Goal: Communication & Community: Answer question/provide support

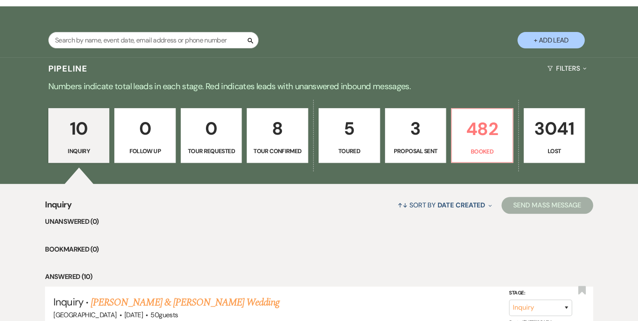
click at [280, 223] on li "Unanswered (0)" at bounding box center [319, 221] width 548 height 11
click at [332, 141] on p "5" at bounding box center [349, 128] width 50 height 28
select select "5"
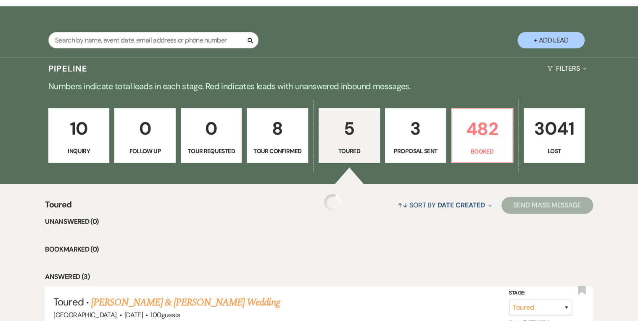
select select "5"
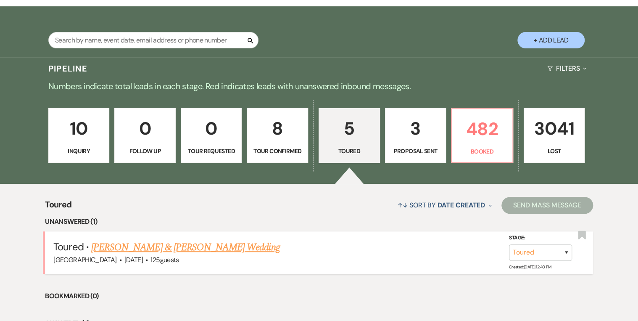
click at [193, 245] on link "[PERSON_NAME] & [PERSON_NAME] Wedding" at bounding box center [185, 247] width 188 height 15
select select "5"
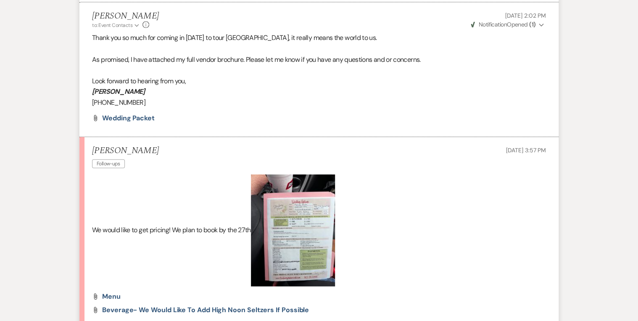
scroll to position [1009, 0]
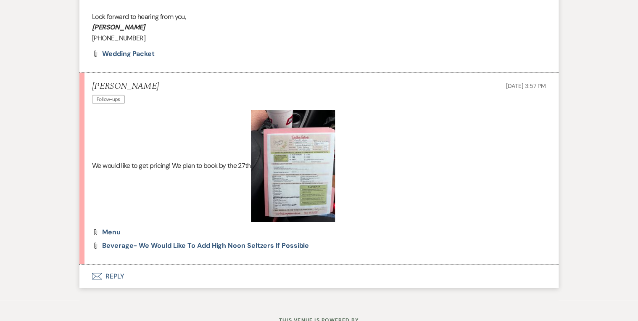
drag, startPoint x: 311, startPoint y: 175, endPoint x: 505, endPoint y: 143, distance: 196.1
click at [505, 143] on p "We would like to get pricing! We plan to book by the 27th" at bounding box center [319, 166] width 454 height 112
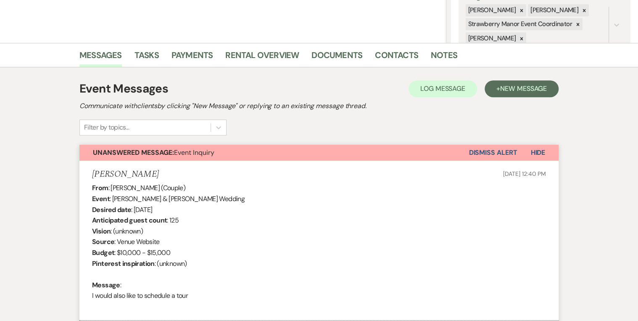
scroll to position [0, 0]
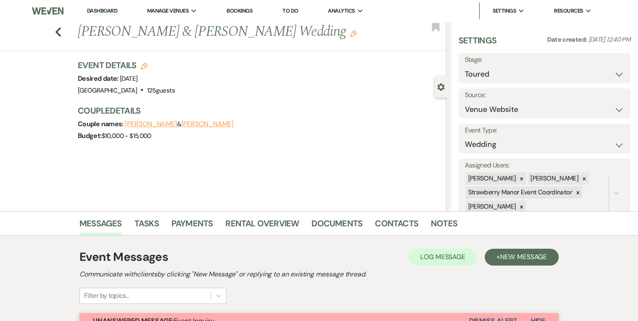
click at [101, 11] on link "Dashboard" at bounding box center [102, 11] width 30 height 8
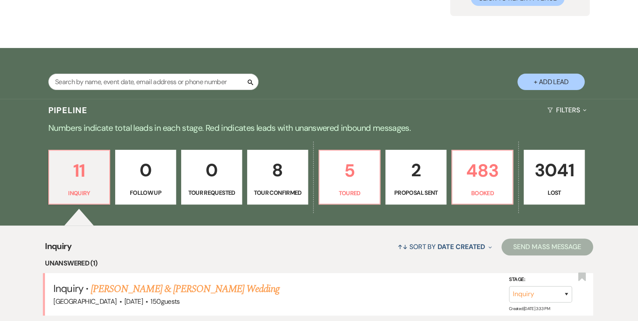
scroll to position [168, 0]
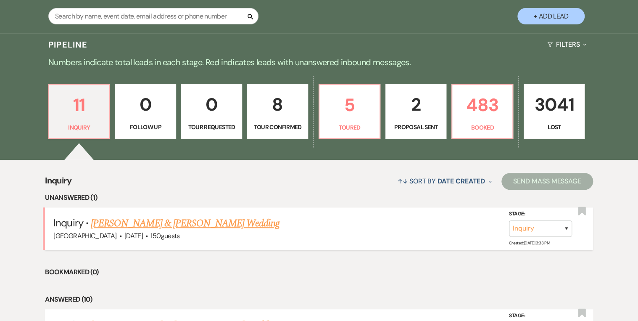
click at [145, 229] on link "[PERSON_NAME] & [PERSON_NAME] Wedding" at bounding box center [185, 223] width 188 height 15
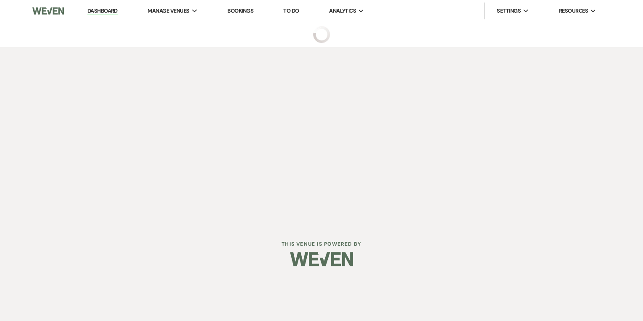
select select "5"
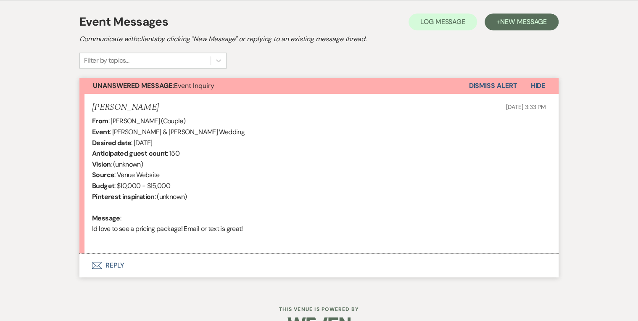
scroll to position [257, 0]
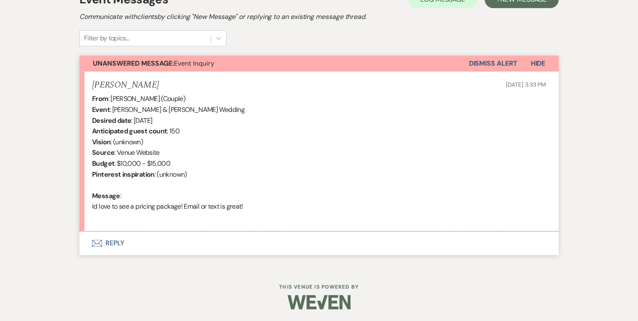
click at [115, 241] on button "Envelope Reply" at bounding box center [318, 243] width 479 height 24
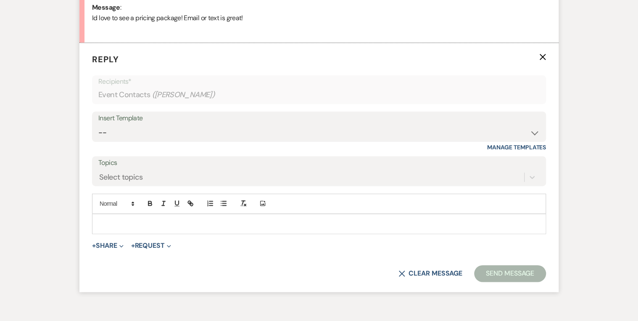
scroll to position [452, 0]
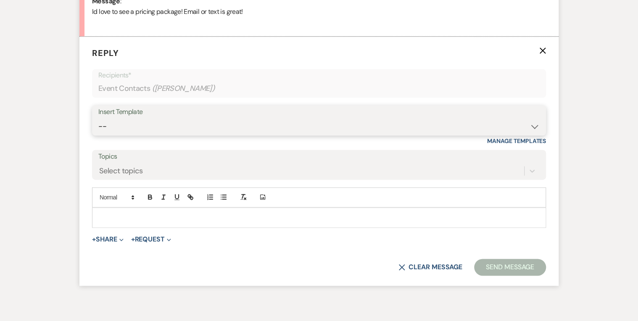
click at [172, 126] on select "-- Weven Planning Portal Introduction (Booked Events) Private Party Inquiry Res…" at bounding box center [318, 126] width 441 height 16
select select "5376"
click at [98, 118] on select "-- Weven Planning Portal Introduction (Booked Events) Private Party Inquiry Res…" at bounding box center [318, 126] width 441 height 16
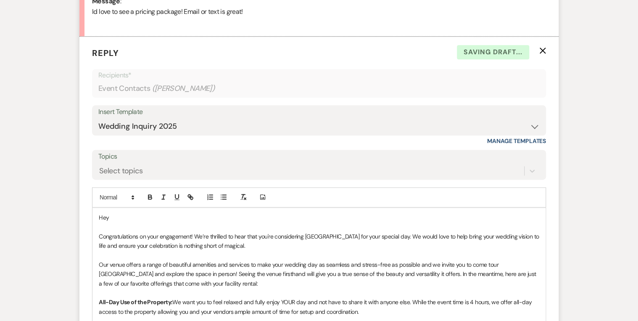
click at [128, 217] on p "Hey" at bounding box center [319, 217] width 441 height 9
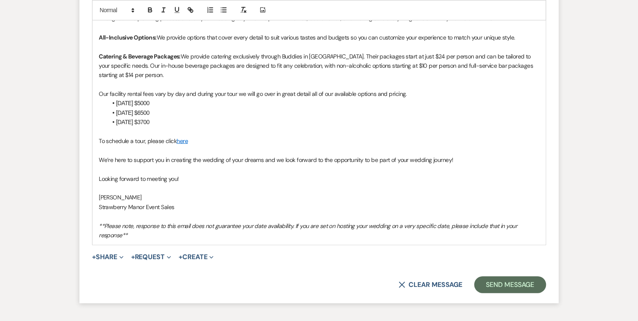
scroll to position [831, 0]
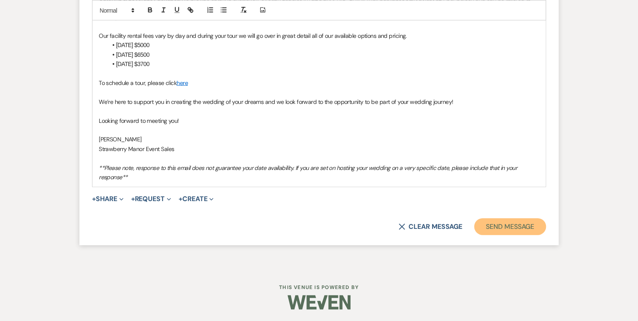
click at [491, 228] on button "Send Message" at bounding box center [510, 226] width 72 height 17
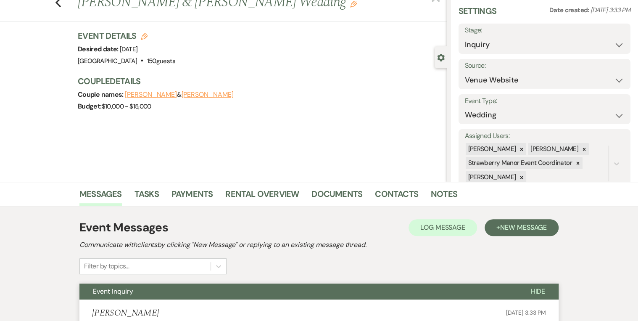
scroll to position [0, 0]
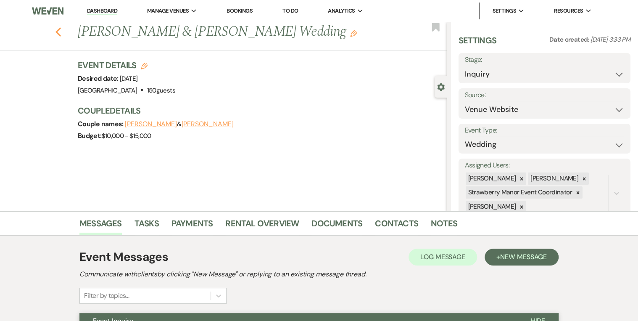
click at [59, 32] on use "button" at bounding box center [57, 31] width 5 height 9
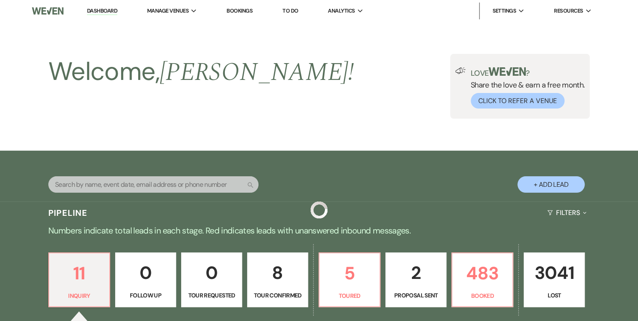
scroll to position [168, 0]
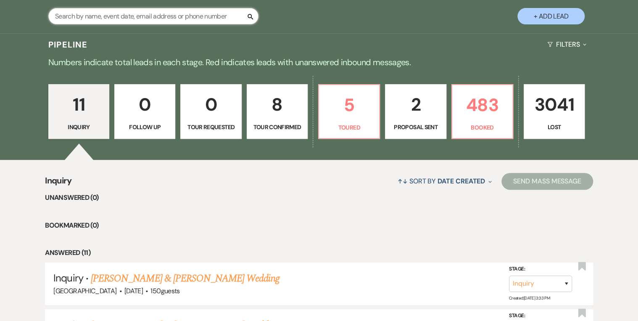
click at [121, 15] on input "text" at bounding box center [153, 16] width 210 height 16
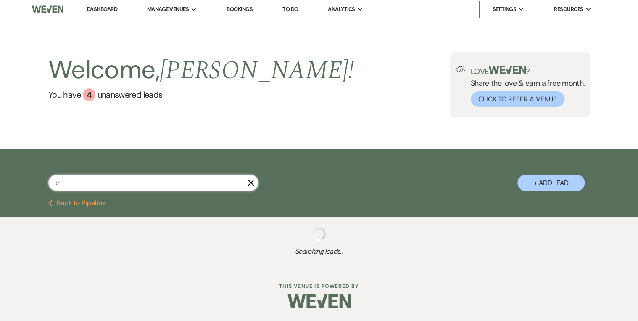
scroll to position [2, 0]
type input "troscl"
select select "8"
select select "5"
select select "8"
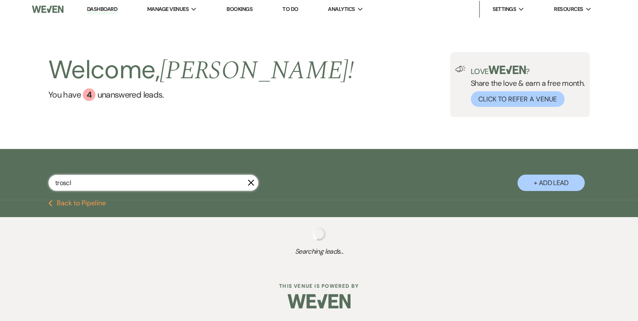
select select "3"
select select "8"
select select "4"
select select "8"
select select "5"
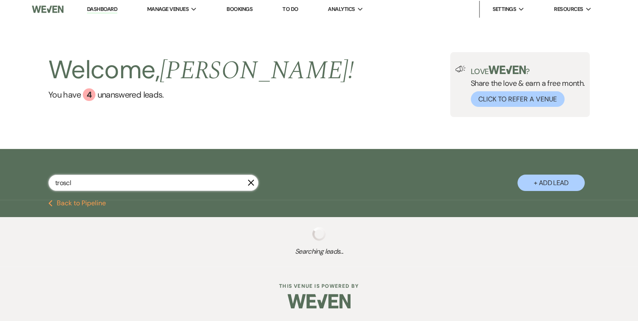
select select "8"
select select "5"
select select "8"
select select "5"
select select "8"
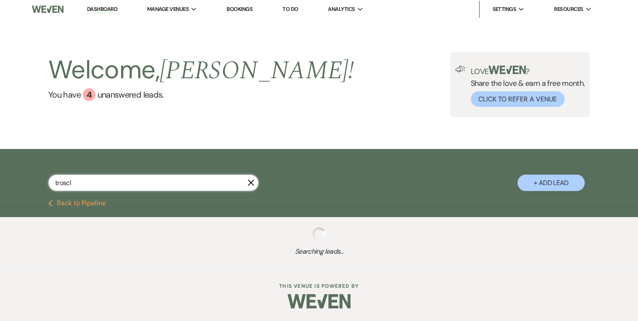
select select "5"
select select "8"
select select "5"
select select "8"
select select "5"
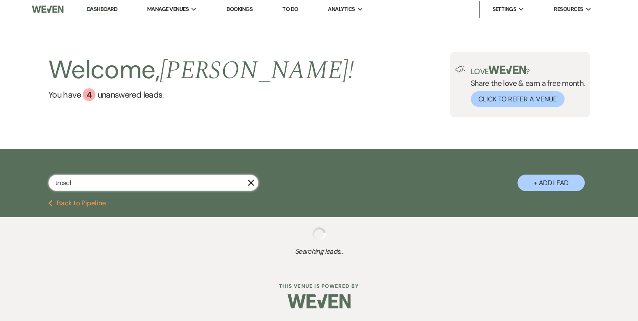
select select "8"
select select "5"
select select "8"
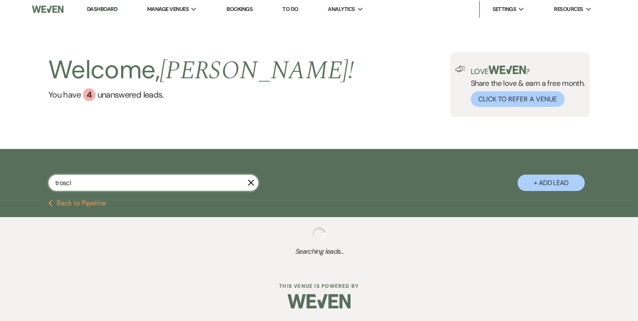
select select "5"
select select "8"
select select "5"
select select "8"
select select "5"
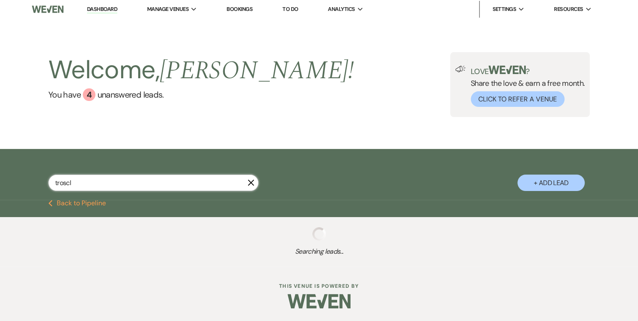
select select "8"
select select "5"
select select "8"
select select "5"
select select "8"
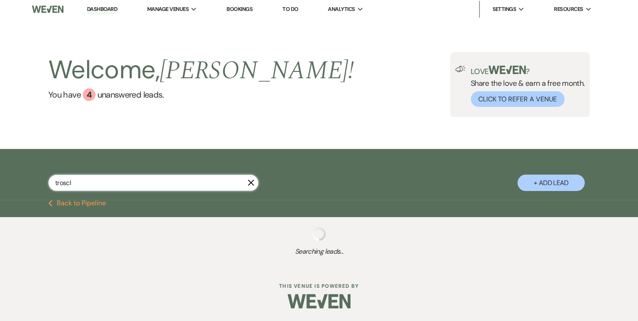
select select "3"
select select "8"
select select "5"
select select "8"
select select "5"
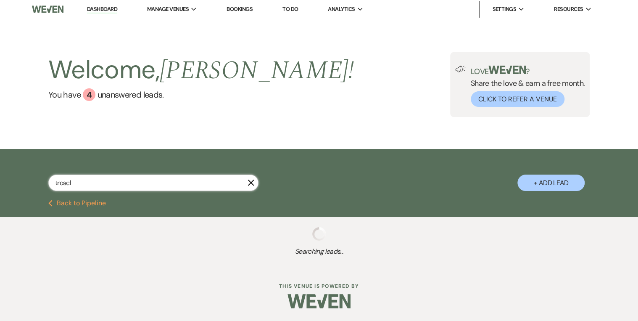
select select "8"
select select "5"
select select "8"
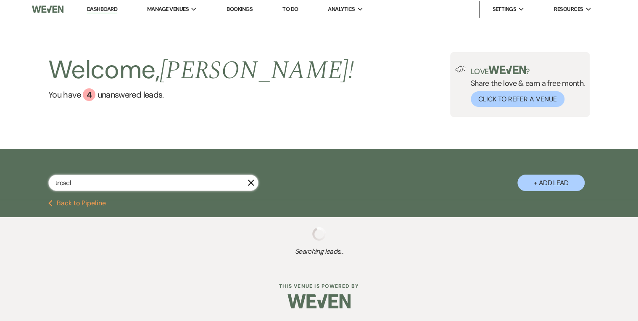
select select "5"
select select "8"
select select "5"
select select "8"
select select "5"
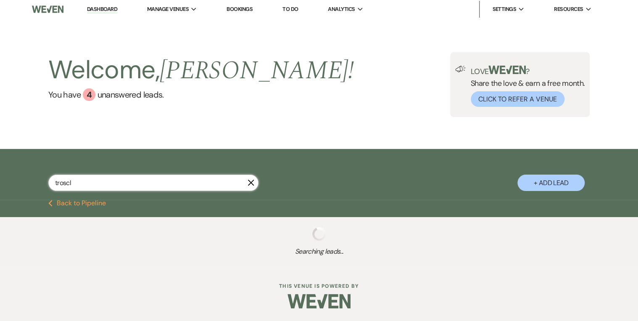
select select "8"
select select "5"
select select "8"
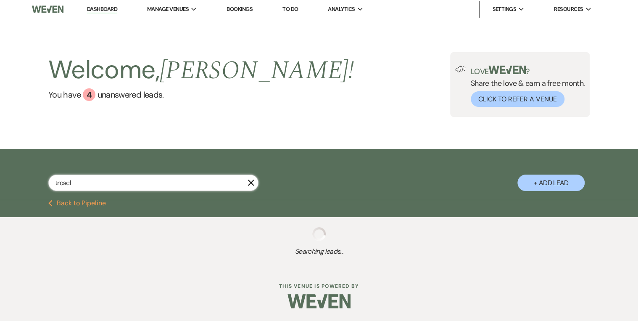
select select "4"
select select "8"
select select "5"
select select "8"
select select "5"
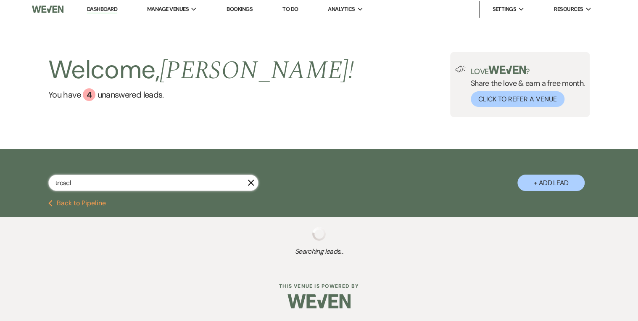
select select "8"
select select "5"
select select "8"
select select "5"
select select "8"
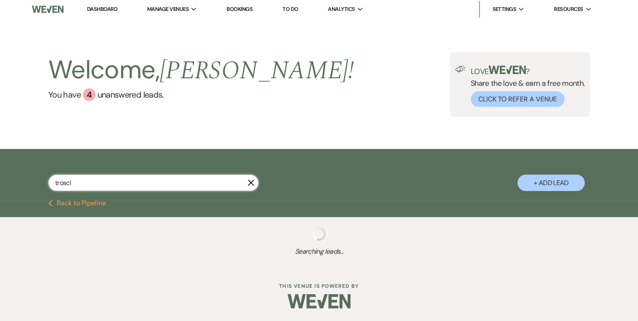
select select "5"
select select "8"
select select "5"
select select "8"
select select "5"
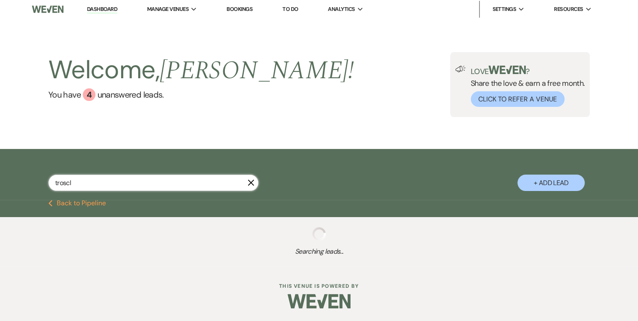
select select "8"
select select "5"
select select "8"
select select "5"
select select "8"
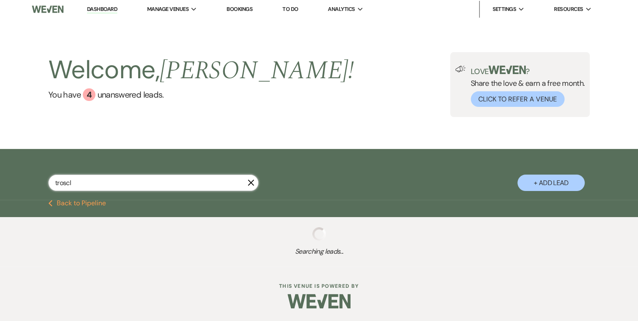
select select "5"
select select "8"
select select "5"
select select "8"
select select "5"
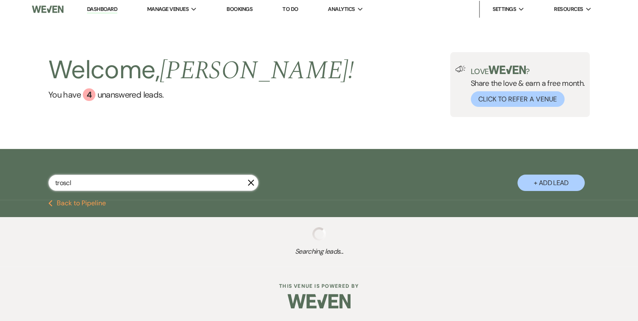
select select "8"
select select "5"
select select "8"
select select "5"
select select "8"
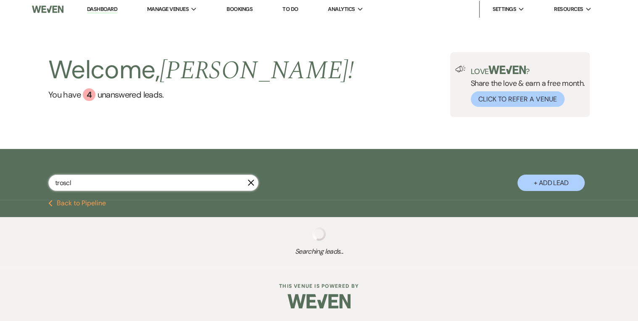
select select "5"
select select "8"
select select "5"
select select "8"
select select "5"
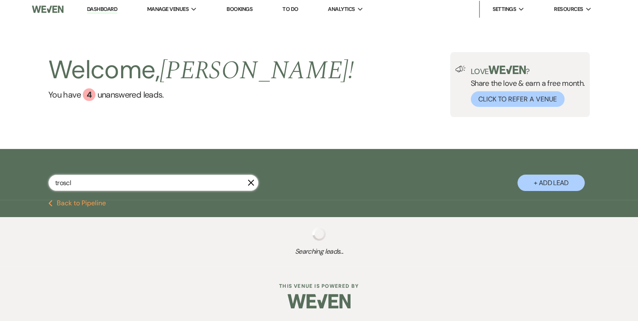
select select "8"
select select "5"
select select "8"
select select "5"
select select "8"
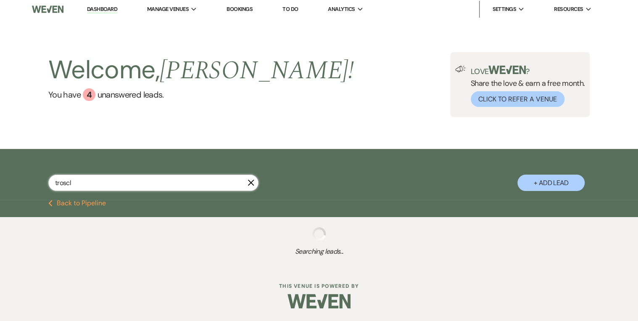
select select "5"
select select "8"
select select "11"
select select "8"
select select "5"
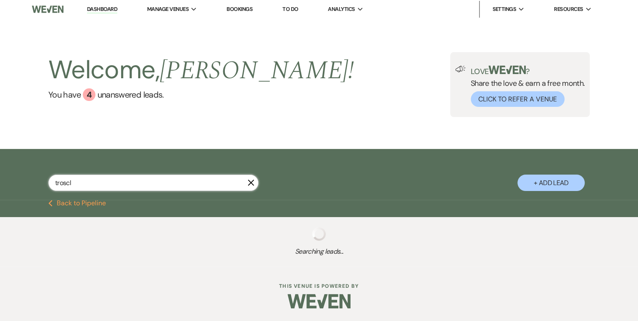
select select "8"
select select "5"
select select "8"
select select "5"
select select "8"
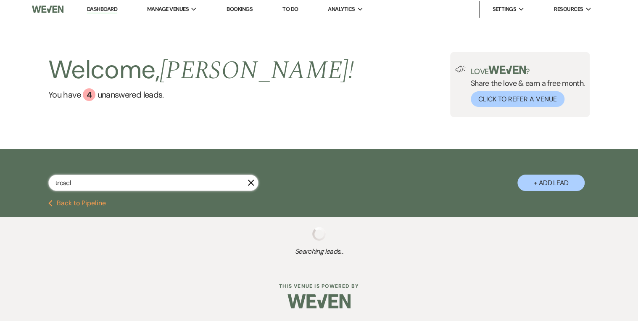
select select "5"
select select "8"
select select "5"
select select "8"
select select "5"
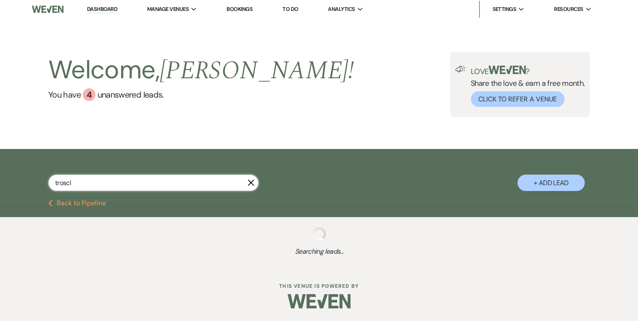
select select "8"
select select "5"
select select "8"
select select "5"
select select "8"
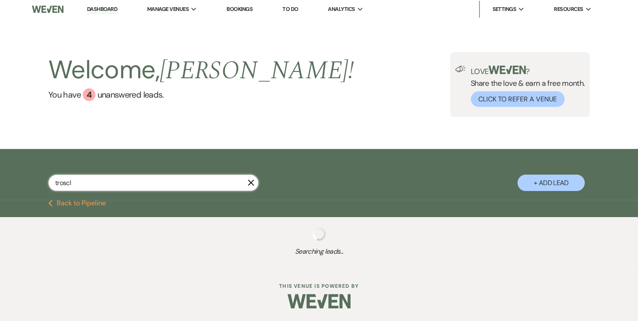
select select "5"
select select "8"
select select "5"
select select "8"
select select "5"
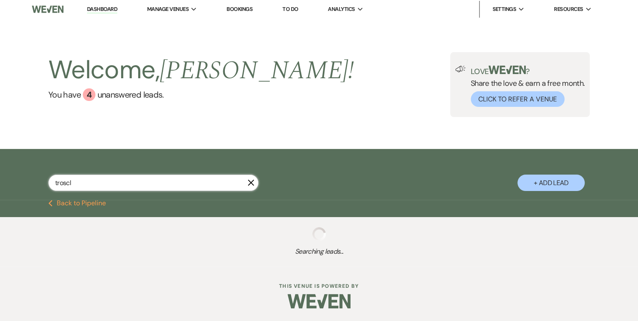
select select "8"
select select "5"
select select "8"
select select "5"
select select "8"
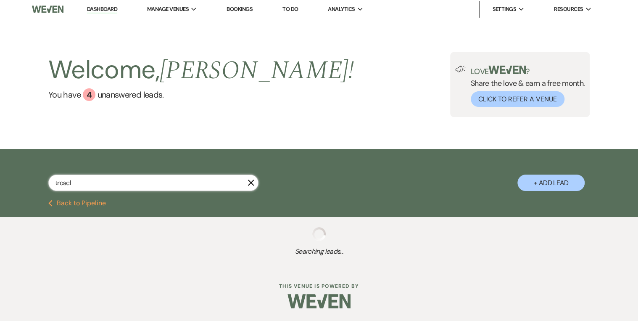
select select "5"
select select "8"
select select "5"
select select "8"
select select "5"
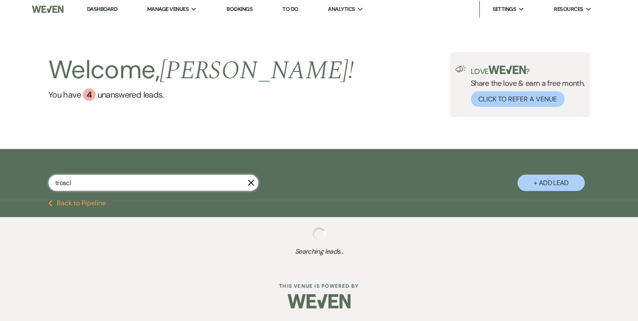
select select "8"
select select "5"
select select "8"
select select "5"
select select "8"
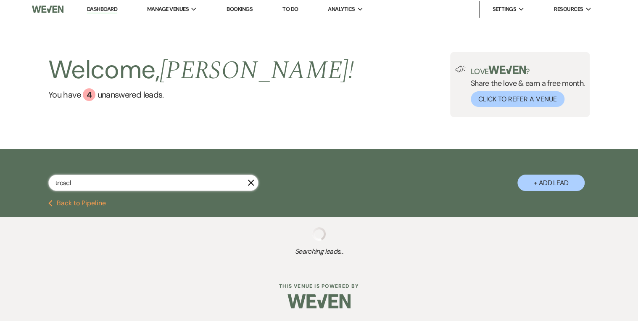
select select "5"
select select "8"
select select "5"
select select "8"
select select "5"
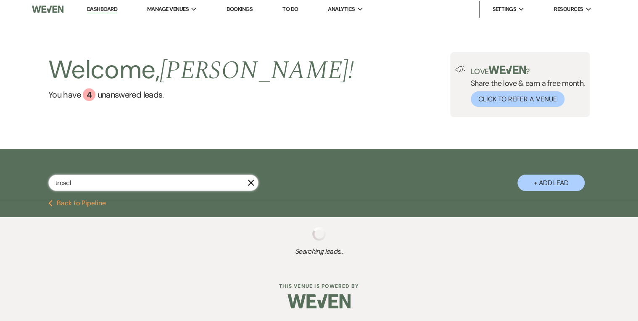
select select "8"
select select "5"
select select "8"
select select "5"
select select "8"
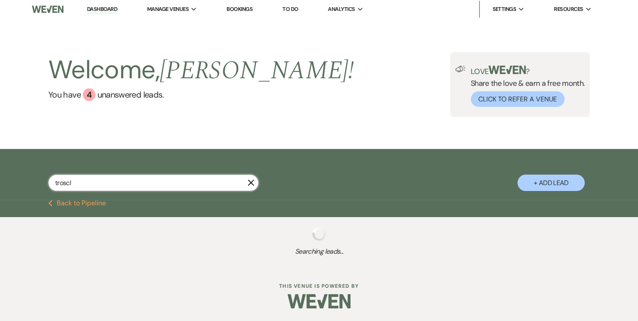
select select "5"
select select "8"
select select "5"
select select "8"
select select "5"
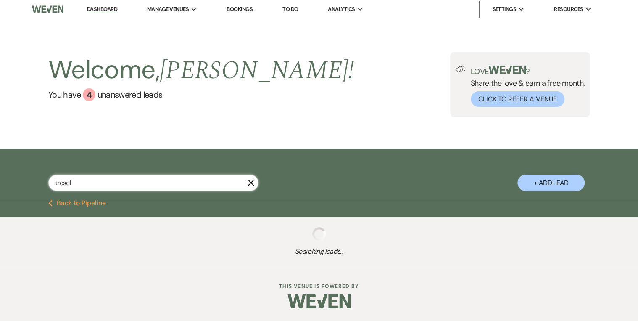
select select "8"
select select "5"
select select "8"
select select "5"
select select "8"
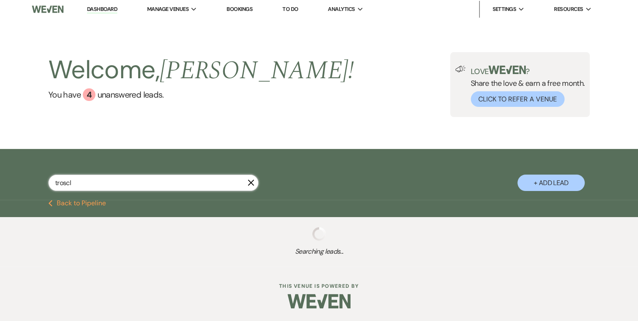
select select "5"
select select "8"
select select "5"
select select "8"
select select "5"
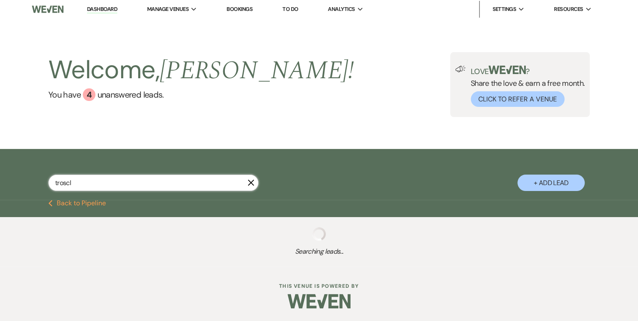
select select "8"
select select "5"
select select "8"
select select "5"
select select "8"
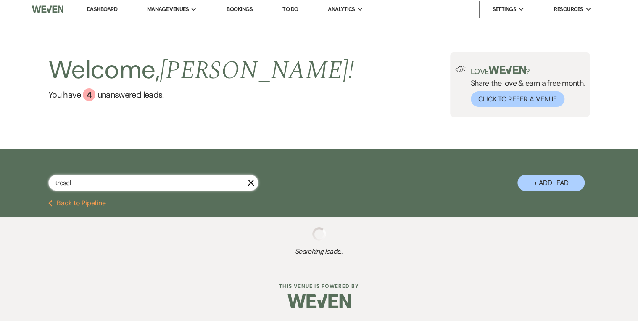
select select "5"
select select "8"
select select "5"
select select "8"
select select "5"
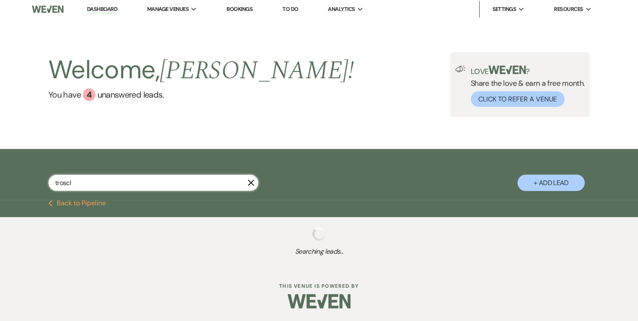
select select "8"
select select "5"
select select "8"
select select "5"
select select "8"
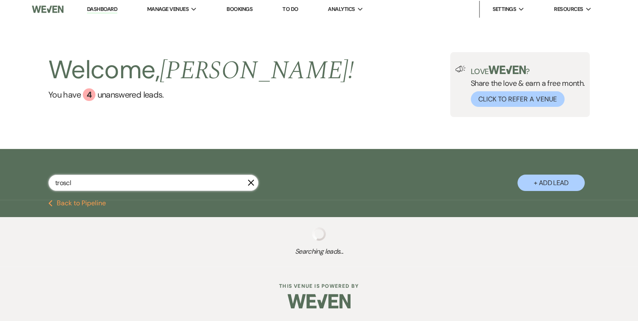
select select "5"
select select "8"
select select "5"
select select "8"
select select "5"
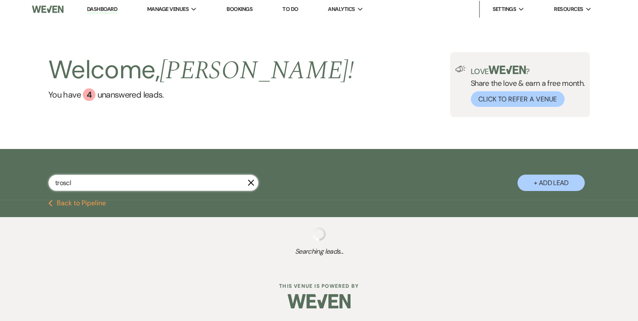
select select "8"
select select "5"
select select "8"
select select "5"
select select "8"
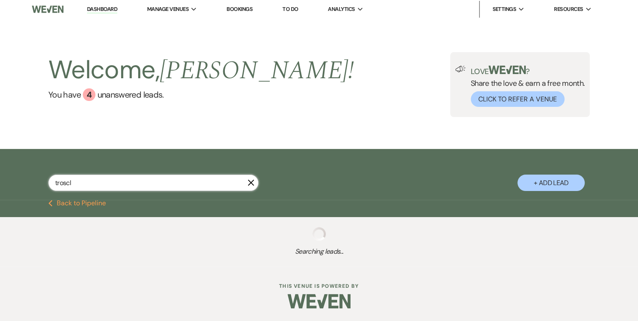
select select "5"
select select "8"
select select "6"
select select "8"
select select "5"
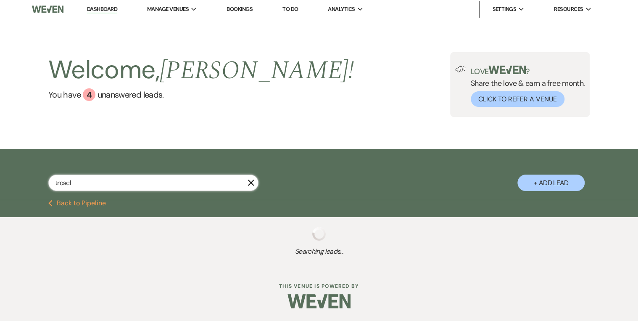
select select "8"
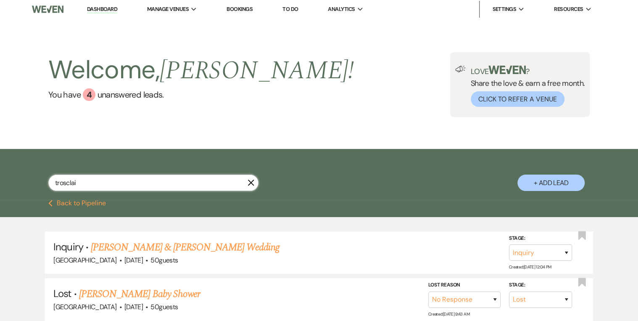
scroll to position [168, 0]
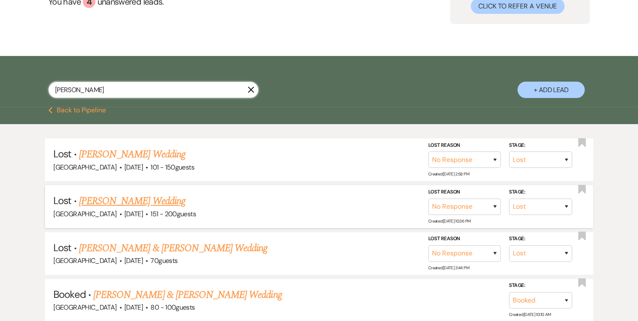
scroll to position [94, 0]
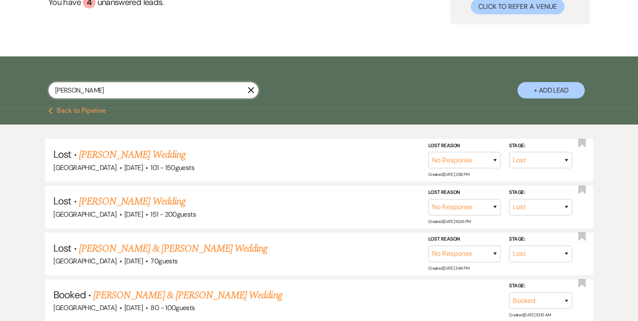
drag, startPoint x: 81, startPoint y: 89, endPoint x: 52, endPoint y: 89, distance: 29.0
click at [54, 90] on input "[PERSON_NAME]" at bounding box center [153, 90] width 210 height 16
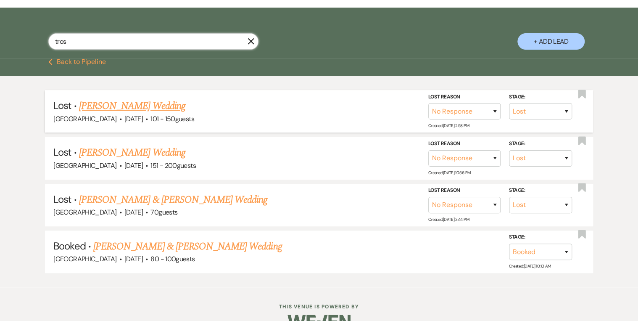
scroll to position [161, 0]
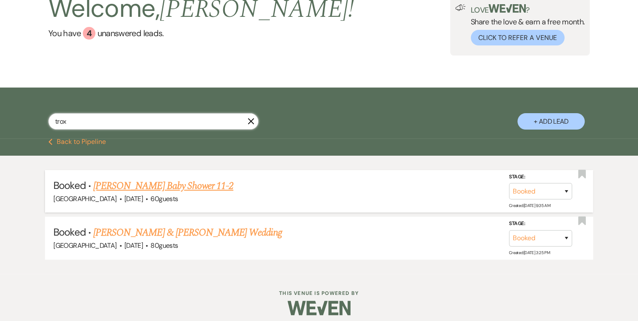
scroll to position [67, 0]
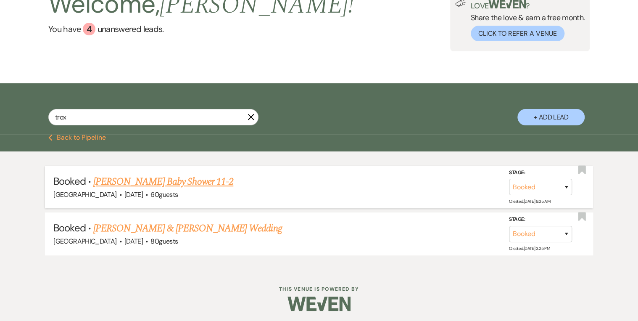
click at [175, 183] on link "[PERSON_NAME] Baby Shower 11-2" at bounding box center [163, 181] width 140 height 15
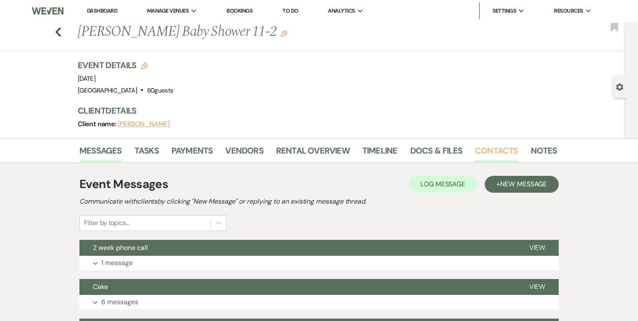
click at [480, 151] on link "Contacts" at bounding box center [496, 153] width 43 height 18
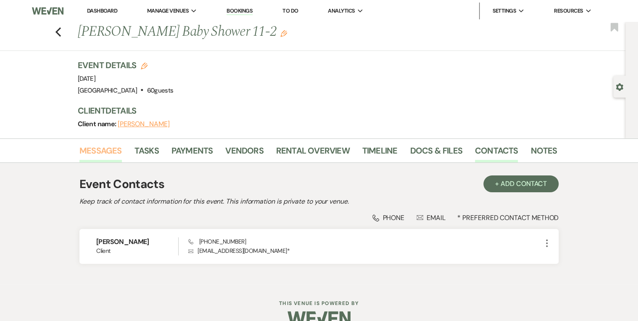
click at [93, 151] on link "Messages" at bounding box center [100, 153] width 42 height 18
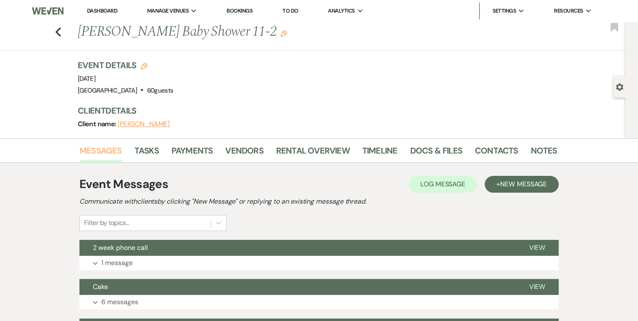
scroll to position [133, 0]
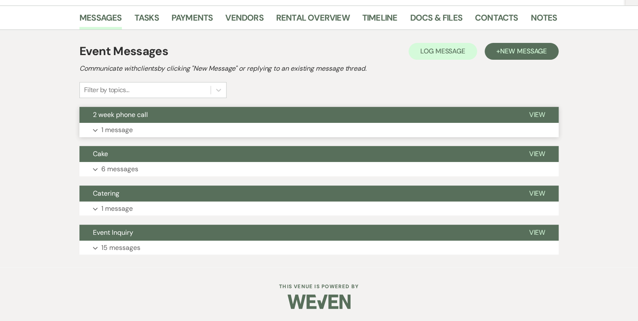
click at [544, 113] on span "View" at bounding box center [537, 114] width 16 height 9
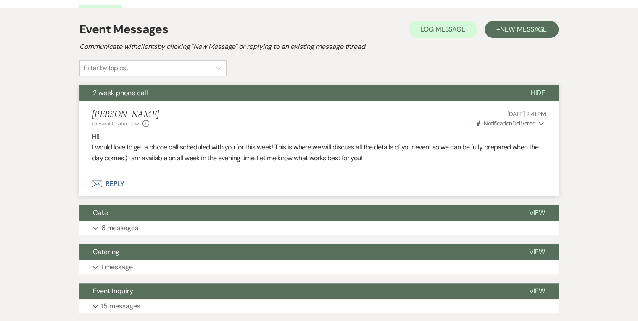
scroll to position [166, 0]
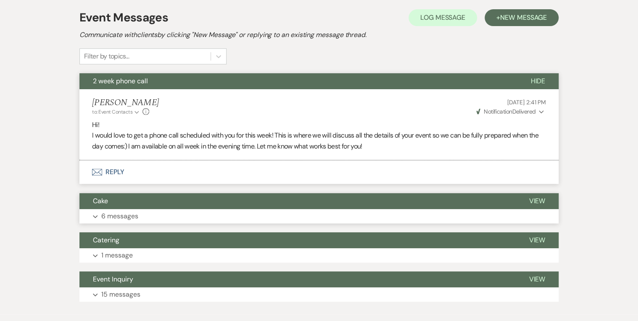
click at [538, 201] on span "View" at bounding box center [537, 200] width 16 height 9
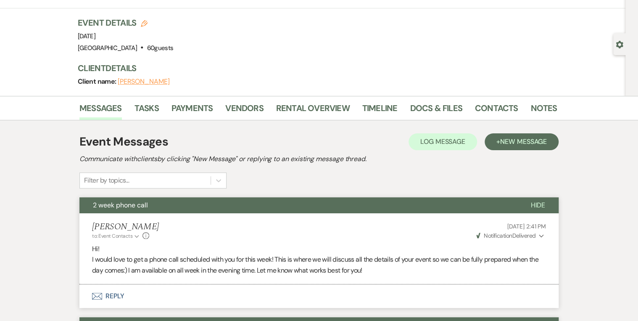
scroll to position [0, 0]
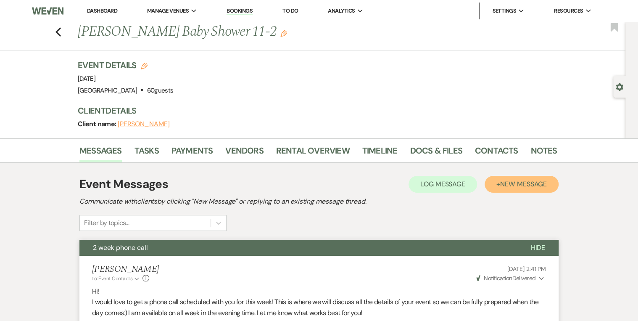
click at [531, 189] on button "+ New Message" at bounding box center [522, 184] width 74 height 17
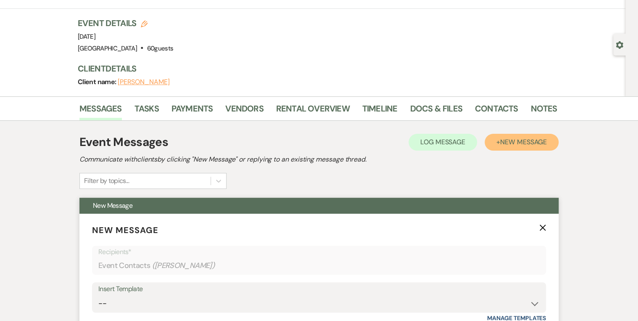
scroll to position [101, 0]
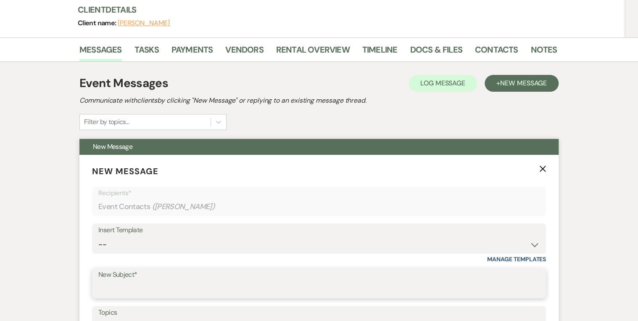
click at [145, 288] on input "New Subject*" at bounding box center [318, 289] width 441 height 16
click at [301, 117] on div "Event Messages Log Log Message + New Message Communicate with clients by clicki…" at bounding box center [318, 101] width 479 height 55
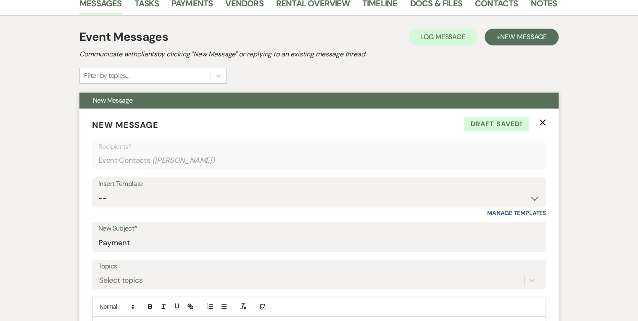
scroll to position [235, 0]
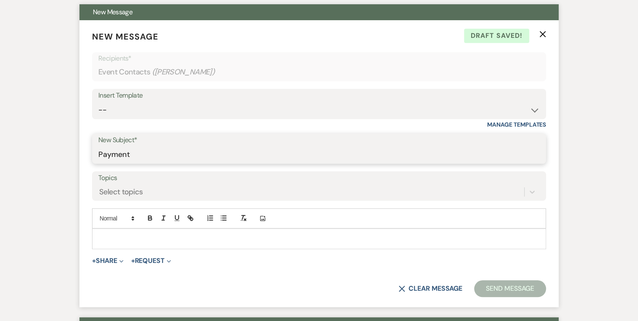
click at [98, 153] on input "Payment" at bounding box center [318, 154] width 441 height 16
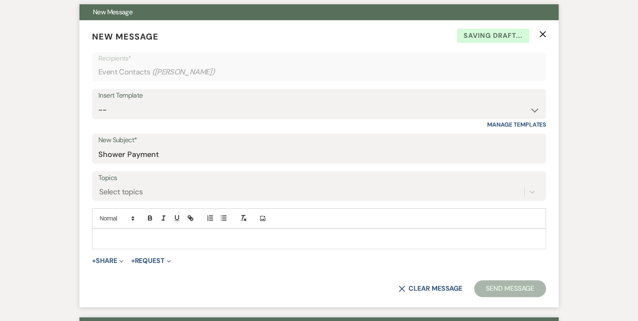
click at [118, 234] on p at bounding box center [319, 238] width 441 height 9
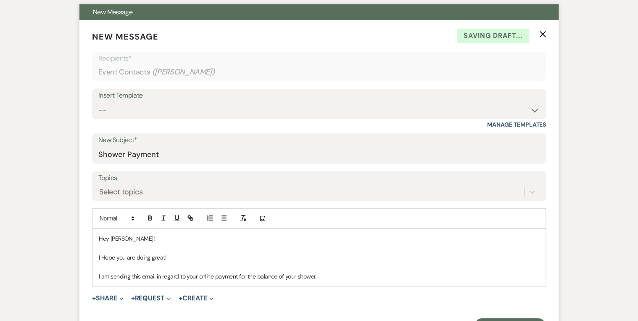
click at [320, 276] on p "I am sending this email in regard to your online payment for the balance of you…" at bounding box center [319, 276] width 441 height 9
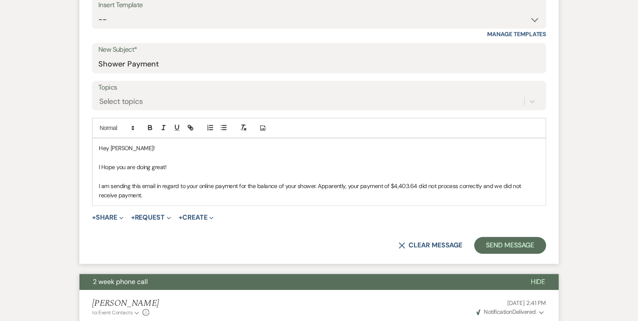
scroll to position [336, 0]
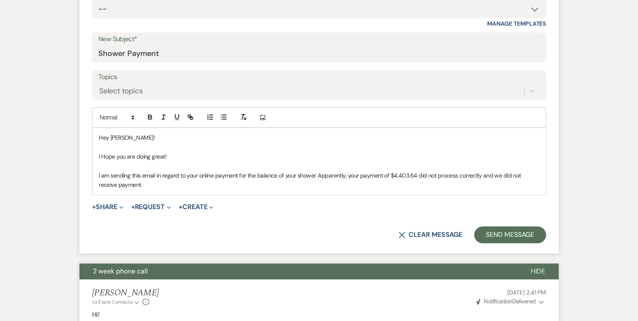
click at [541, 174] on div "Hey [PERSON_NAME]! I Hope you are doing great! I am sending this email in regar…" at bounding box center [318, 161] width 453 height 66
click at [145, 184] on p "I am sending this email in regard to your online payment for the balance of you…" at bounding box center [319, 180] width 441 height 19
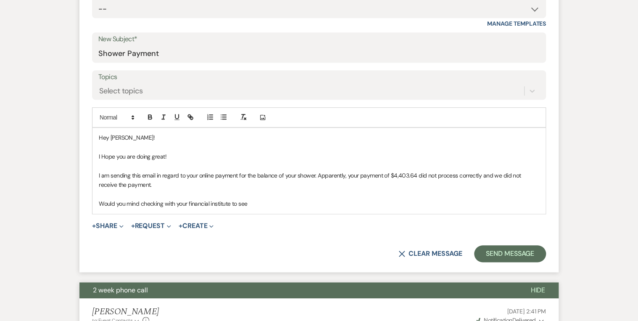
click at [252, 205] on p "Would you mind checking with your financial institute to see" at bounding box center [319, 203] width 441 height 9
click at [399, 201] on p "Would you mind checking with your financial institute to see if payment cleared…" at bounding box center [319, 203] width 441 height 9
click at [489, 202] on p "Would you mind checking with your financial institute to see if payment cleared…" at bounding box center [319, 203] width 441 height 9
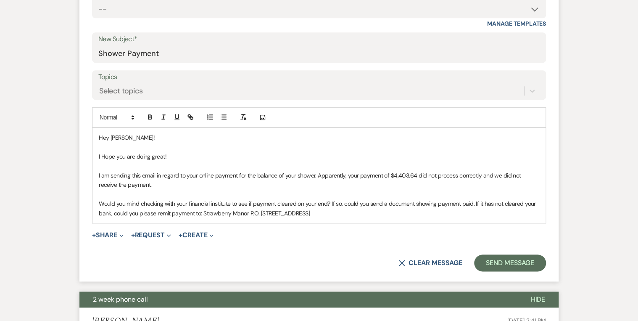
click at [347, 215] on p "Would you mind checking with your financial institute to see if payment cleared…" at bounding box center [319, 208] width 441 height 19
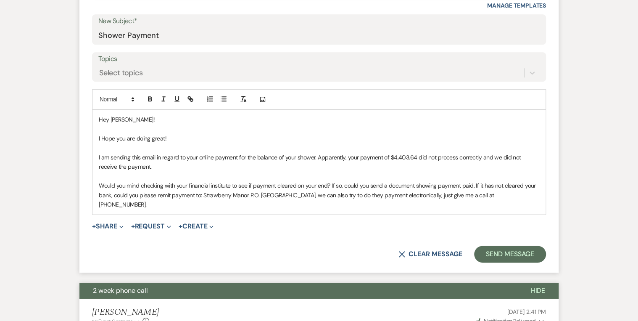
scroll to position [370, 0]
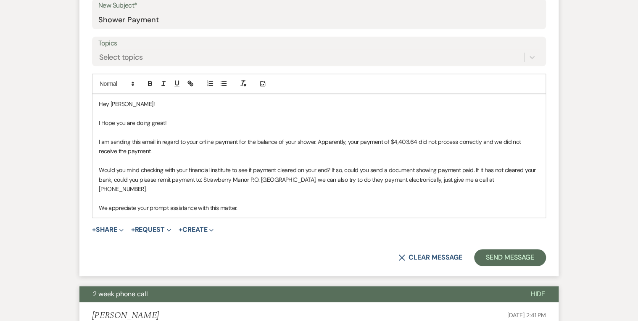
click at [137, 187] on p "Would you mind checking with your financial institute to see if payment cleared…" at bounding box center [319, 179] width 441 height 28
click at [252, 208] on p "We appreciate your prompt assistance with this matter." at bounding box center [319, 207] width 441 height 9
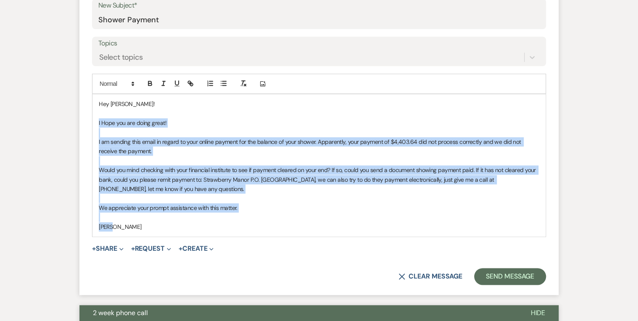
drag, startPoint x: 104, startPoint y: 228, endPoint x: 94, endPoint y: 121, distance: 107.6
click at [94, 121] on div "Hey [PERSON_NAME]! I Hope you are doing great! I am sending this email in regar…" at bounding box center [318, 165] width 453 height 142
copy div "I Hope you are doing great! I am sending this email in regard to your online pa…"
click at [317, 219] on p at bounding box center [319, 216] width 441 height 9
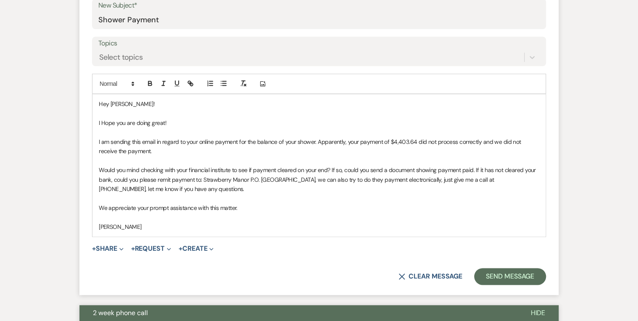
drag, startPoint x: 183, startPoint y: 208, endPoint x: 98, endPoint y: 119, distance: 123.4
click at [98, 119] on div "Hey [PERSON_NAME]! I Hope you are doing great! I am sending this email in regar…" at bounding box center [318, 165] width 453 height 142
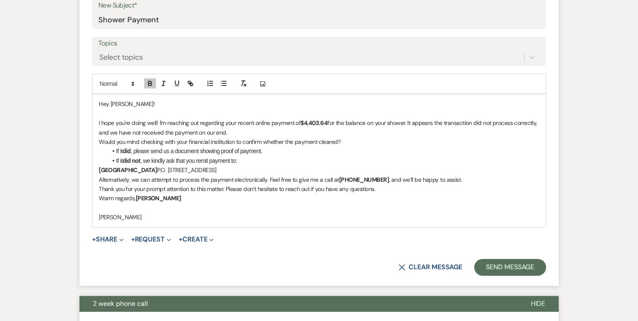
click at [116, 150] on li "If it did , please send us a document showing proof of payment." at bounding box center [323, 150] width 432 height 9
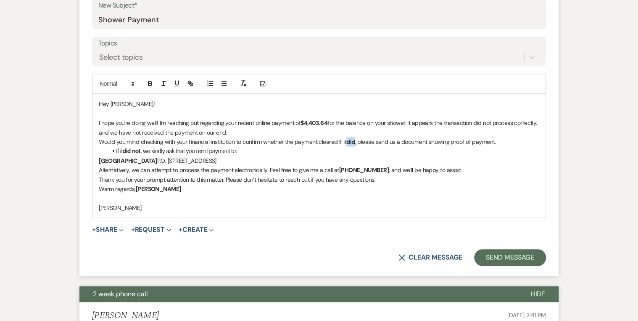
drag, startPoint x: 357, startPoint y: 139, endPoint x: 350, endPoint y: 139, distance: 7.6
click at [350, 139] on strong "did" at bounding box center [350, 142] width 8 height 8
click at [115, 151] on li "If it did not , we kindly ask that you remit payment to:" at bounding box center [323, 150] width 432 height 9
click at [496, 142] on p "Would you mind checking with your financial institution to confirm whether the …" at bounding box center [319, 146] width 441 height 19
click at [498, 141] on p "Would you mind checking with your financial institution to confirm whether the …" at bounding box center [319, 146] width 441 height 19
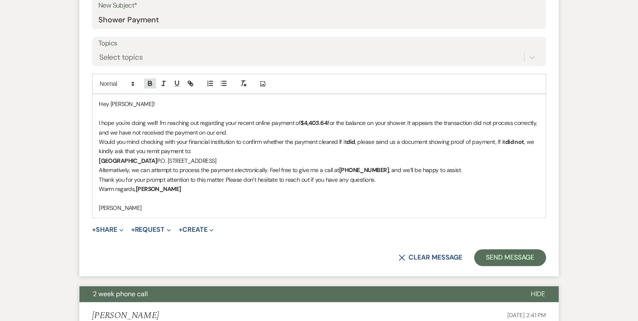
drag, startPoint x: 356, startPoint y: 141, endPoint x: 148, endPoint y: 82, distance: 216.4
click at [148, 82] on icon "button" at bounding box center [149, 82] width 3 height 2
drag, startPoint x: 358, startPoint y: 140, endPoint x: 350, endPoint y: 140, distance: 8.4
click at [350, 140] on p "Would you mind checking with your financial institution to confirm whether the …" at bounding box center [319, 146] width 441 height 19
click at [146, 83] on icon "button" at bounding box center [150, 83] width 8 height 8
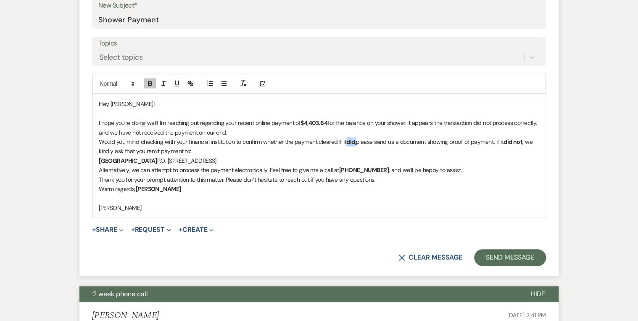
click at [461, 164] on div "Hey [PERSON_NAME]! I hope you're doing well! I'm reaching out regarding your re…" at bounding box center [318, 155] width 453 height 123
click at [490, 171] on p "Alternatively, we can attempt to process the payment electronically. Feel free …" at bounding box center [319, 169] width 441 height 9
drag, startPoint x: 527, startPoint y: 140, endPoint x: 509, endPoint y: 139, distance: 18.5
click at [509, 139] on p "Would you mind checking with your financial institution to confirm whether the …" at bounding box center [319, 146] width 441 height 19
click at [516, 163] on p "Strawberry Manor P.O. [STREET_ADDRESS]" at bounding box center [319, 160] width 441 height 9
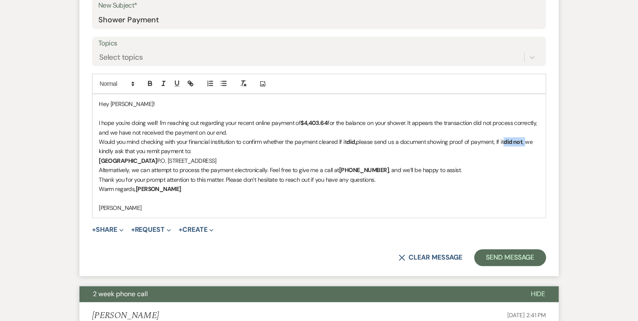
drag, startPoint x: 522, startPoint y: 141, endPoint x: 508, endPoint y: 142, distance: 13.9
click at [508, 142] on p "Would you mind checking with your financial institution to confirm whether the …" at bounding box center [319, 146] width 441 height 19
drag, startPoint x: 357, startPoint y: 140, endPoint x: 350, endPoint y: 140, distance: 7.1
click at [350, 140] on strong "did," at bounding box center [351, 142] width 10 height 8
click at [99, 141] on p "Would you mind checking with your financial institution to confirm whether the …" at bounding box center [319, 146] width 441 height 19
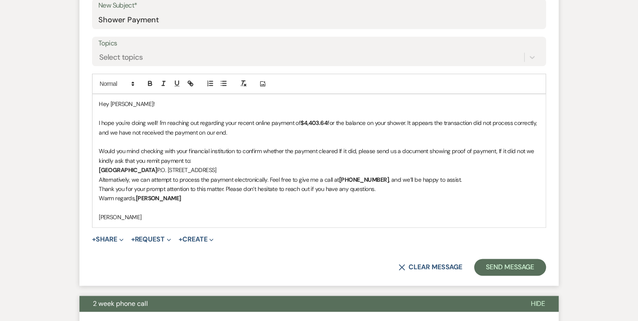
click at [148, 168] on p "Strawberry Manor P.O. [STREET_ADDRESS]" at bounding box center [319, 169] width 441 height 9
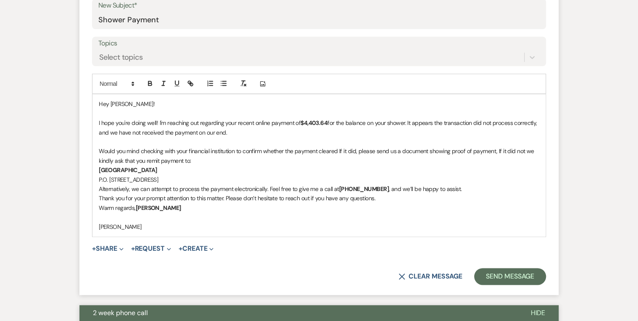
click at [129, 179] on p "P.O. [STREET_ADDRESS]" at bounding box center [319, 179] width 441 height 9
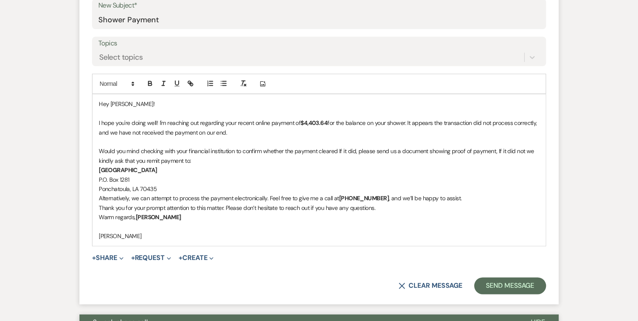
click at [99, 193] on p "Alternatively, we can attempt to process the payment electronically. Feel free …" at bounding box center [319, 197] width 441 height 9
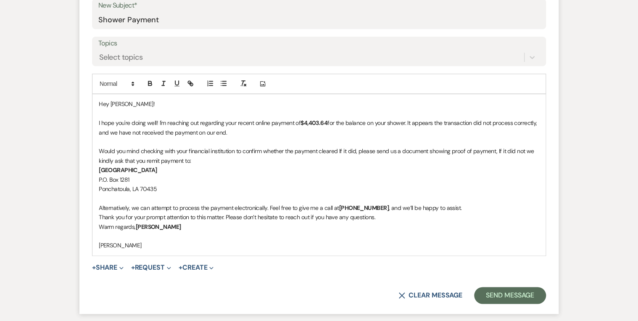
click at [98, 225] on div "Hey [PERSON_NAME]! I hope you're doing well! I'm reaching out regarding your re…" at bounding box center [318, 174] width 453 height 161
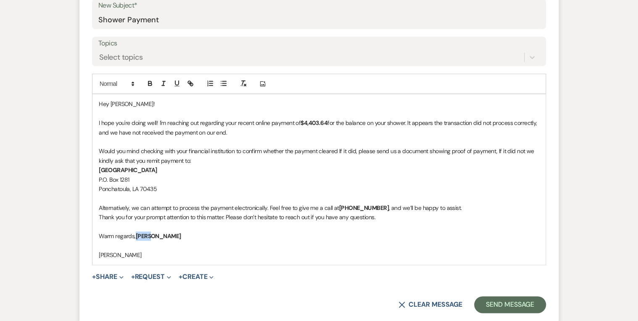
drag, startPoint x: 162, startPoint y: 237, endPoint x: 137, endPoint y: 235, distance: 25.7
click at [137, 235] on p "Warm regards, [PERSON_NAME]" at bounding box center [319, 235] width 441 height 9
click at [98, 253] on div "Hey [PERSON_NAME]! I hope you're doing well! I'm reaching out regarding your re…" at bounding box center [318, 179] width 453 height 170
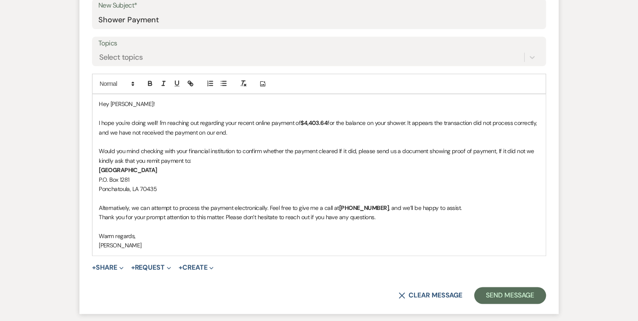
click at [99, 170] on strong "[GEOGRAPHIC_DATA]" at bounding box center [128, 170] width 58 height 8
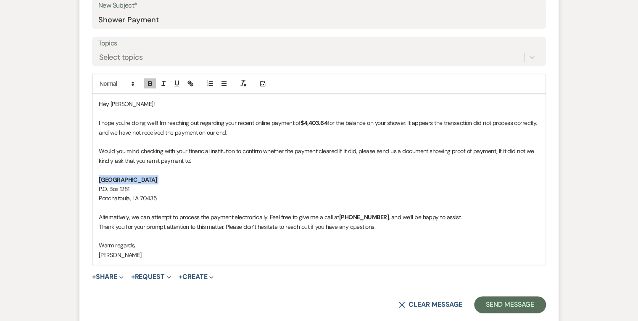
drag, startPoint x: 150, startPoint y: 181, endPoint x: 94, endPoint y: 177, distance: 56.1
click at [94, 177] on div "Hey [PERSON_NAME]! I hope you're doing well! I'm reaching out regarding your re…" at bounding box center [318, 179] width 453 height 170
click at [147, 82] on icon "button" at bounding box center [150, 83] width 8 height 8
click at [195, 196] on p "Ponchatoula, LA 70435" at bounding box center [319, 197] width 441 height 9
drag, startPoint x: 161, startPoint y: 179, endPoint x: 99, endPoint y: 182, distance: 62.3
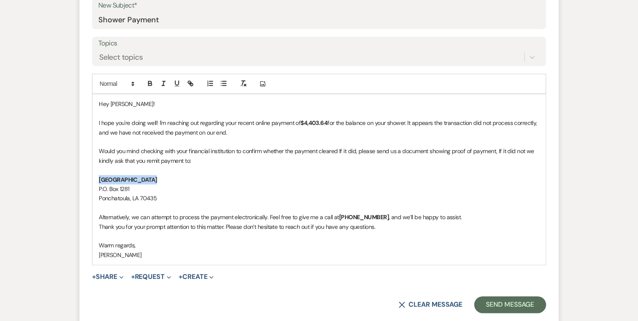
click at [99, 182] on p "[GEOGRAPHIC_DATA]" at bounding box center [319, 179] width 441 height 9
click at [202, 161] on p "Would you mind checking with your financial institution to confirm whether the …" at bounding box center [319, 155] width 441 height 19
click at [193, 160] on p "Would you mind checking with your financial institution to confirm whether the …" at bounding box center [319, 155] width 441 height 19
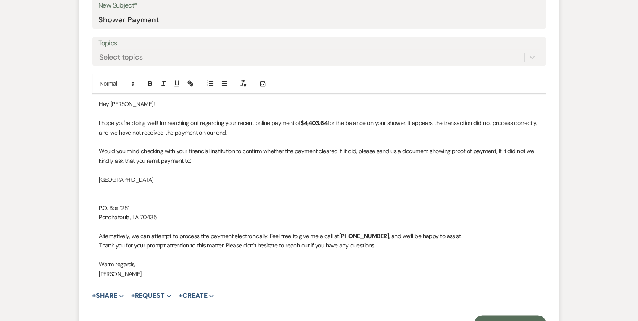
click at [99, 206] on p "P.O. Box 1281" at bounding box center [319, 207] width 441 height 9
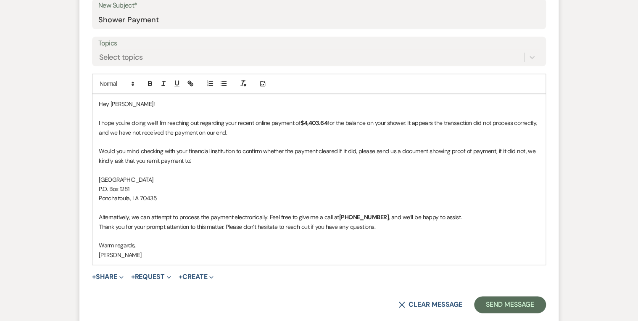
scroll to position [404, 0]
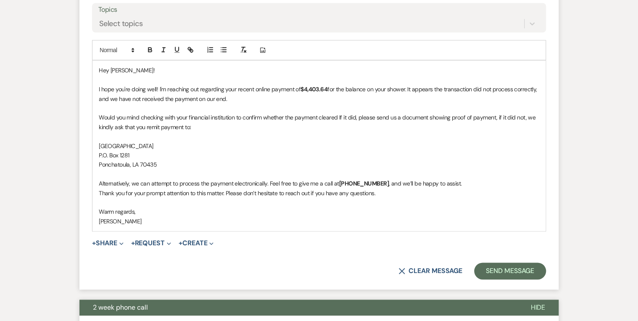
click at [405, 198] on p at bounding box center [319, 202] width 441 height 9
drag, startPoint x: 378, startPoint y: 181, endPoint x: 340, endPoint y: 182, distance: 38.7
click at [340, 182] on p "Alternatively, we can attempt to process the payment electronically. Feel free …" at bounding box center [319, 183] width 441 height 9
click at [338, 181] on p "Alternatively, we can attempt to process the payment electronically. Feel free …" at bounding box center [319, 183] width 441 height 9
click at [403, 199] on p at bounding box center [319, 202] width 441 height 9
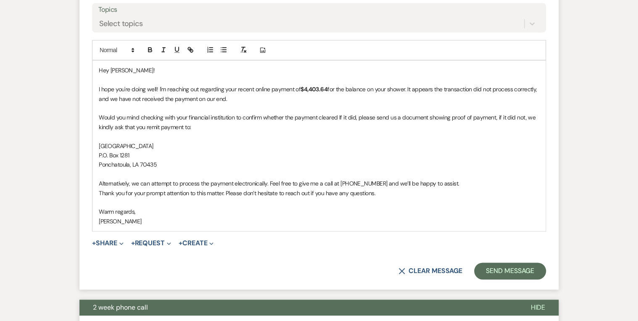
click at [409, 88] on p "I hope you're doing well! I'm reaching out regarding your recent online payment…" at bounding box center [319, 93] width 441 height 19
click at [475, 87] on p "I hope you're doing well! I'm reaching out regarding your recent online payment…" at bounding box center [319, 93] width 441 height 19
click at [158, 88] on p "I hope you're doing well! I'm reaching out regarding your recent online payment…" at bounding box center [319, 93] width 441 height 19
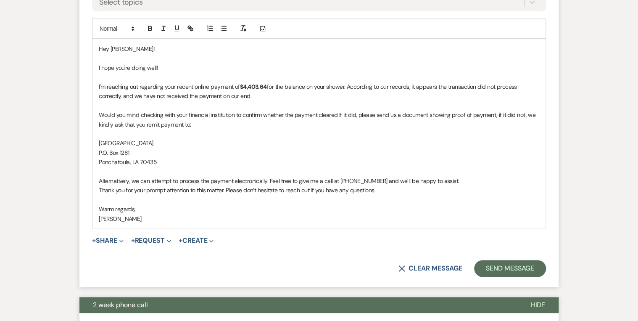
scroll to position [437, 0]
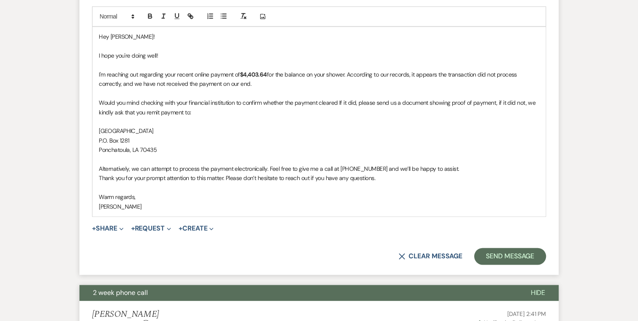
click at [329, 71] on p "I'm reaching out regarding your recent online payment of $4,403.64 for the bala…" at bounding box center [319, 79] width 441 height 19
drag, startPoint x: 196, startPoint y: 81, endPoint x: 188, endPoint y: 82, distance: 8.4
click at [188, 82] on p "I'm reaching out regarding your recent online payment of $4,403.64 for the bala…" at bounding box center [319, 79] width 441 height 19
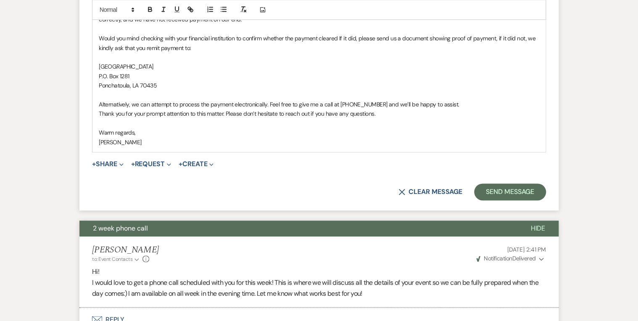
scroll to position [504, 0]
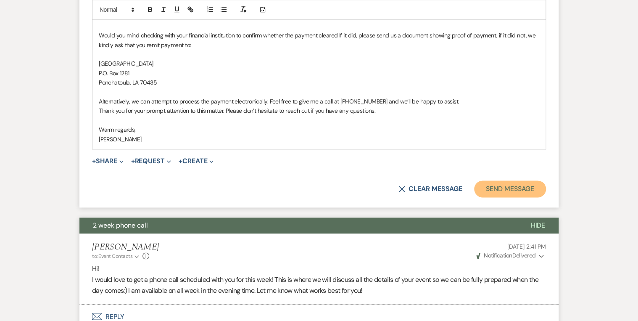
click at [496, 190] on button "Send Message" at bounding box center [510, 188] width 72 height 17
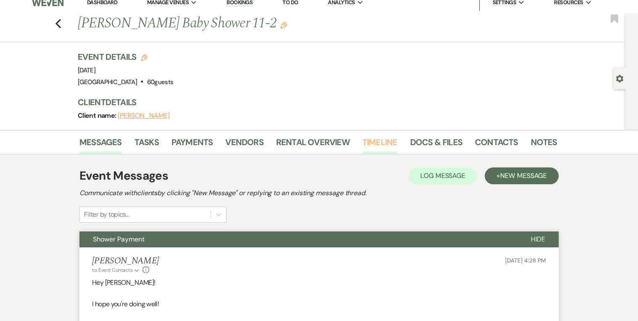
scroll to position [0, 0]
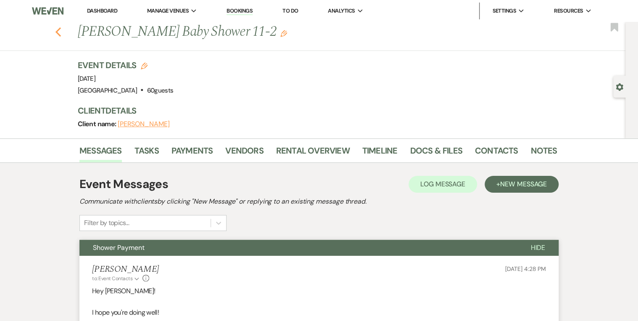
click at [59, 34] on icon "Previous" at bounding box center [58, 32] width 6 height 10
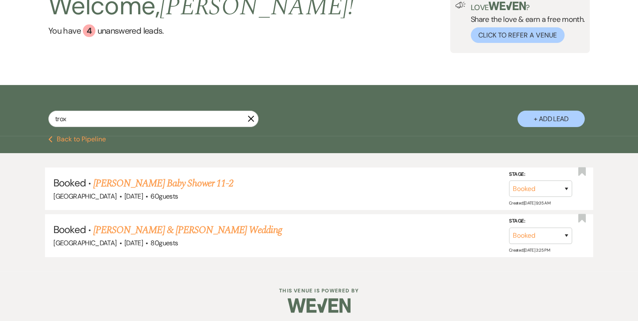
scroll to position [67, 0]
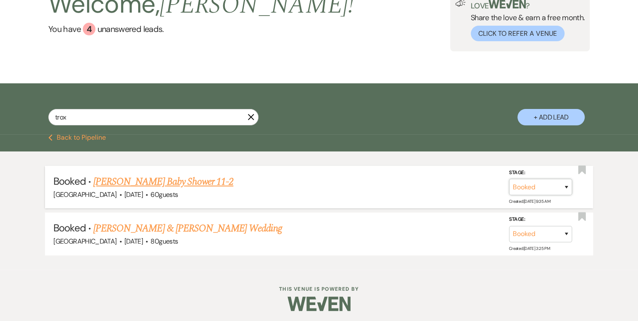
click at [566, 185] on select "Booked Lost" at bounding box center [540, 187] width 63 height 16
click at [354, 163] on div "Booked · [PERSON_NAME] Baby Shower 11-2 [GEOGRAPHIC_DATA] · [DATE] · 60 guests …" at bounding box center [319, 210] width 638 height 118
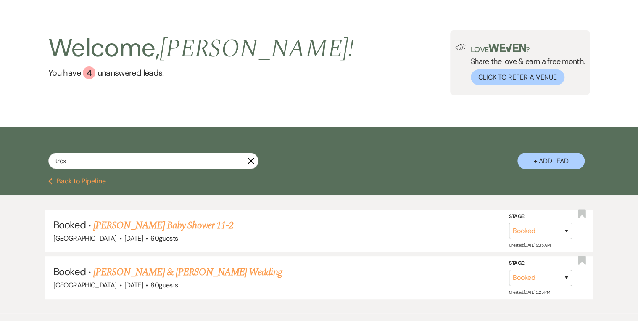
scroll to position [0, 0]
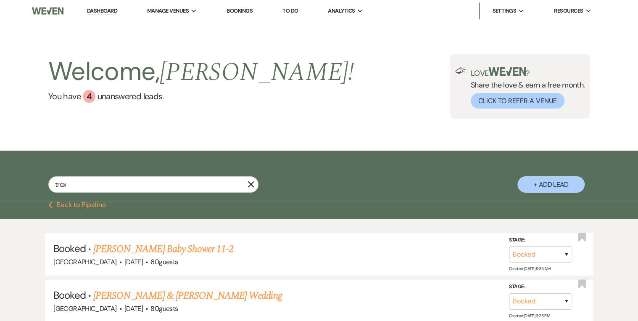
click at [106, 12] on link "Dashboard" at bounding box center [102, 11] width 30 height 8
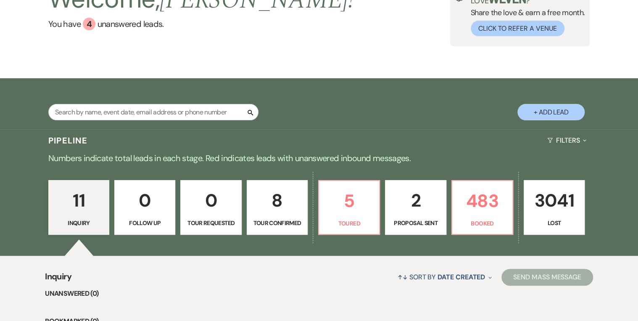
scroll to position [135, 0]
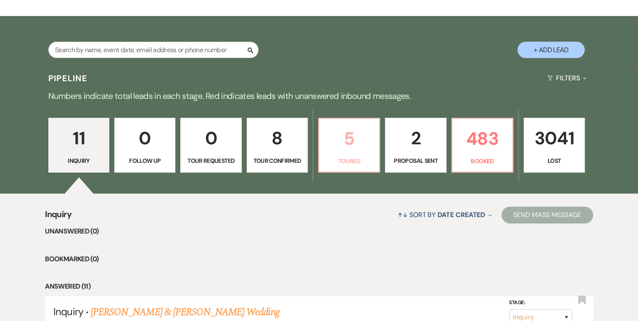
click at [352, 161] on p "Toured" at bounding box center [349, 160] width 50 height 9
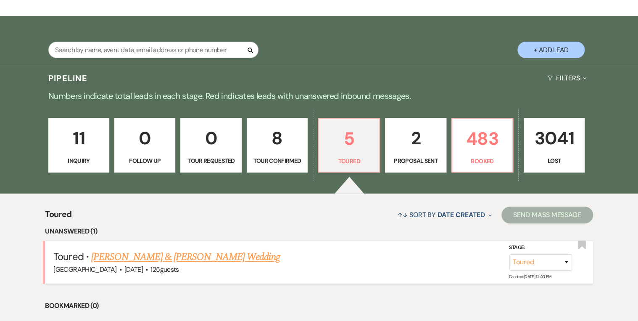
click at [214, 252] on link "[PERSON_NAME] & [PERSON_NAME] Wedding" at bounding box center [185, 256] width 188 height 15
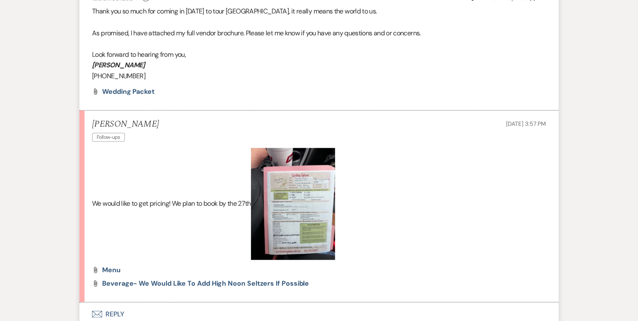
scroll to position [1042, 0]
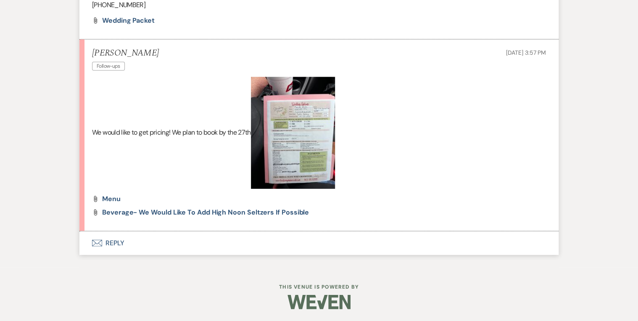
drag, startPoint x: 285, startPoint y: 118, endPoint x: 481, endPoint y: 81, distance: 198.9
click at [481, 80] on p "We would like to get pricing! We plan to book by the 27th" at bounding box center [319, 133] width 454 height 112
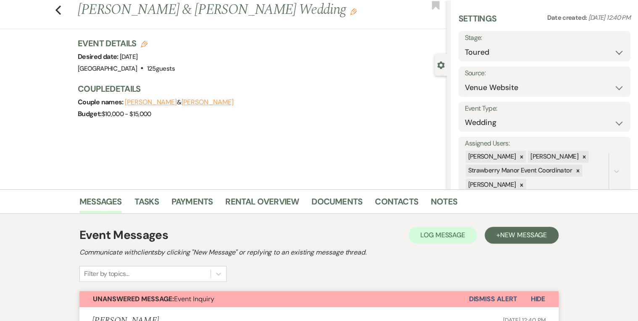
scroll to position [34, 0]
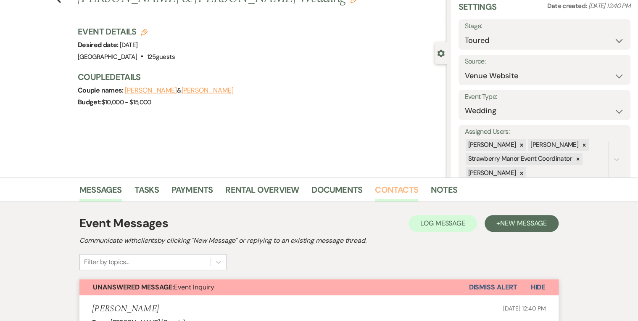
click at [393, 194] on link "Contacts" at bounding box center [396, 192] width 43 height 18
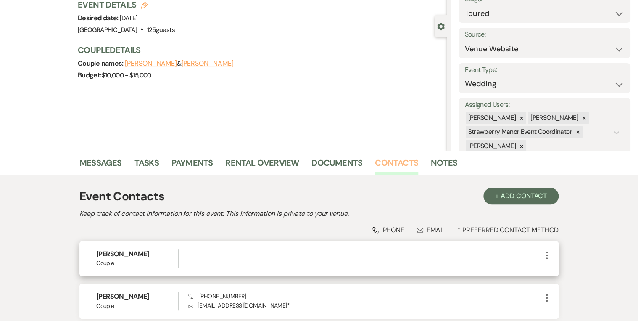
scroll to position [132, 0]
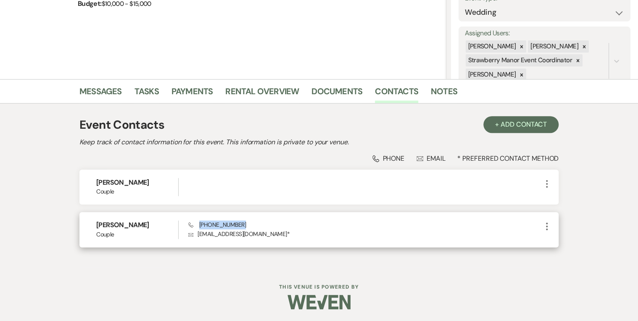
drag, startPoint x: 239, startPoint y: 227, endPoint x: 198, endPoint y: 227, distance: 40.4
click at [198, 227] on div "Phone [PHONE_NUMBER] Envelope [EMAIL_ADDRESS][DOMAIN_NAME] *" at bounding box center [365, 229] width 354 height 18
drag, startPoint x: 198, startPoint y: 227, endPoint x: 210, endPoint y: 225, distance: 11.8
copy span "[PHONE_NUMBER]"
drag, startPoint x: 252, startPoint y: 233, endPoint x: 197, endPoint y: 232, distance: 55.1
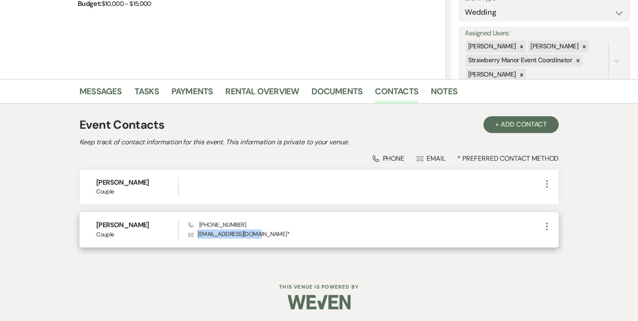
click at [197, 232] on p "Envelope [EMAIL_ADDRESS][DOMAIN_NAME] *" at bounding box center [365, 233] width 354 height 9
drag, startPoint x: 197, startPoint y: 232, endPoint x: 211, endPoint y: 232, distance: 14.3
copy p "[EMAIL_ADDRESS][DOMAIN_NAME]"
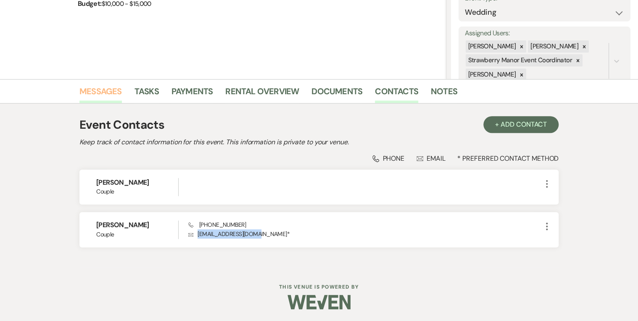
click at [103, 87] on link "Messages" at bounding box center [100, 93] width 42 height 18
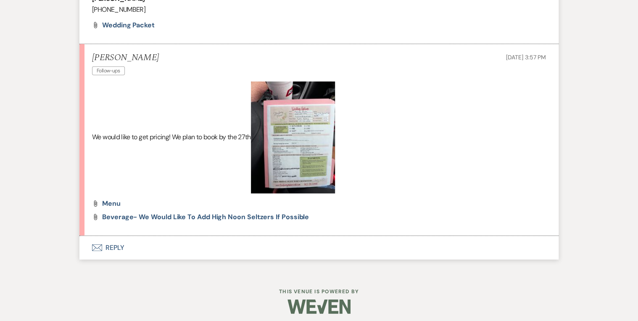
scroll to position [1042, 0]
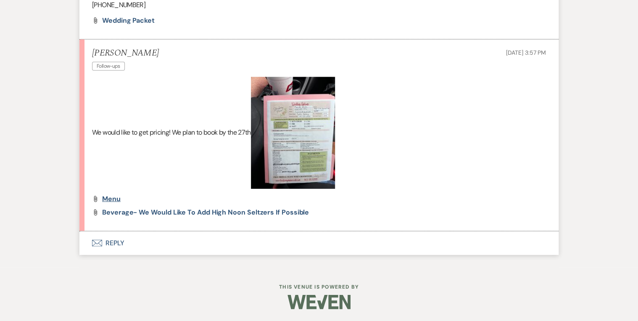
click at [113, 198] on span "Menu" at bounding box center [111, 198] width 18 height 9
click at [137, 209] on span "Beverage- we would like to add high noon seltzers if possible" at bounding box center [205, 212] width 207 height 9
click at [165, 172] on p "We would like to get pricing! We plan to book by the 27th" at bounding box center [319, 133] width 454 height 112
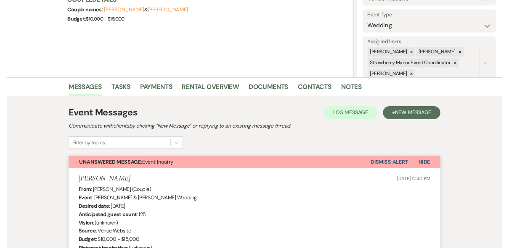
scroll to position [0, 0]
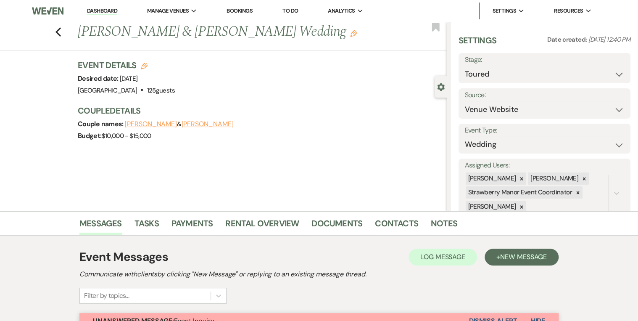
drag, startPoint x: 289, startPoint y: 32, endPoint x: 82, endPoint y: 34, distance: 207.2
click at [82, 34] on h1 "[PERSON_NAME] & [PERSON_NAME] Wedding Edit" at bounding box center [224, 32] width 292 height 20
copy h1 "[PERSON_NAME] & [PERSON_NAME] Wedding"
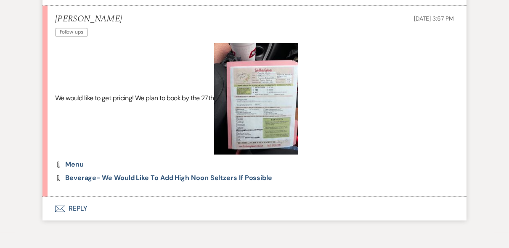
scroll to position [1136, 0]
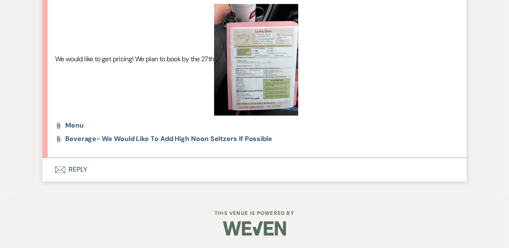
click at [80, 166] on button "Envelope Reply" at bounding box center [254, 170] width 424 height 24
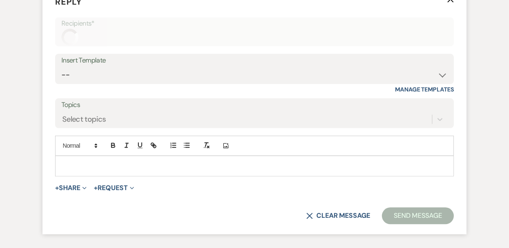
scroll to position [1294, 0]
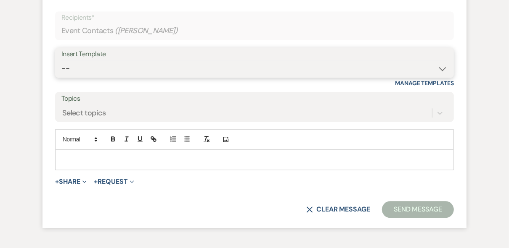
click at [112, 77] on select "-- Weven Planning Portal Introduction (Booked Events) Private Party Inquiry Res…" at bounding box center [254, 69] width 386 height 16
click at [61, 77] on select "-- Weven Planning Portal Introduction (Booked Events) Private Party Inquiry Res…" at bounding box center [254, 69] width 386 height 16
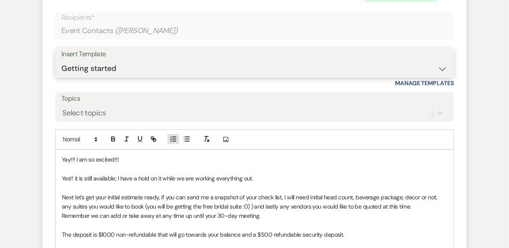
scroll to position [1361, 0]
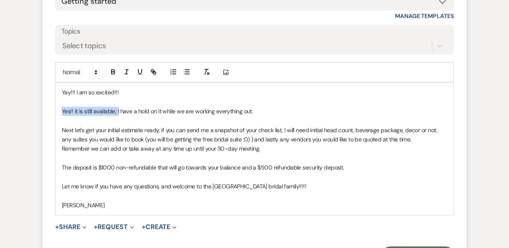
drag, startPoint x: 118, startPoint y: 129, endPoint x: 59, endPoint y: 131, distance: 59.3
click at [59, 131] on div "Yay!!! I am so excited!!! Yes!! it is still available; I have a hold on it whil…" at bounding box center [254, 149] width 398 height 132
drag, startPoint x: 130, startPoint y: 129, endPoint x: 59, endPoint y: 134, distance: 71.6
click at [59, 134] on div "Yay!!! I am so excited!!! Yes!! it is still available; I have a hold on it whil…" at bounding box center [254, 149] width 398 height 132
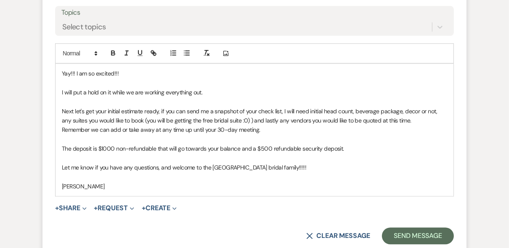
scroll to position [1395, 0]
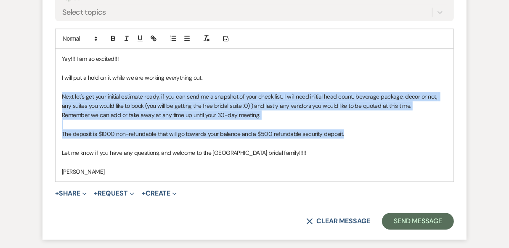
drag, startPoint x: 339, startPoint y: 153, endPoint x: 55, endPoint y: 117, distance: 286.4
click at [55, 117] on div "Yay!!! I am so excited!!! I will put a hold on it while we are working everythi…" at bounding box center [254, 115] width 398 height 132
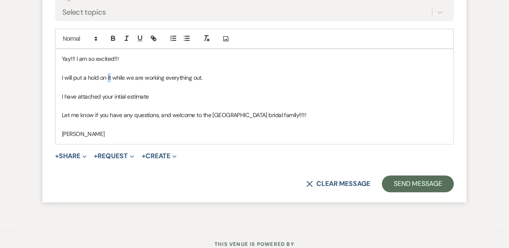
click at [108, 82] on p "I will put a hold on it while we are working everything out." at bounding box center [254, 77] width 385 height 9
click at [153, 101] on p "I have attached your initial estimate" at bounding box center [254, 96] width 385 height 9
click at [327, 101] on p "I have attached your initial estimate, please note a lot of these quotes are al…" at bounding box center [254, 96] width 385 height 9
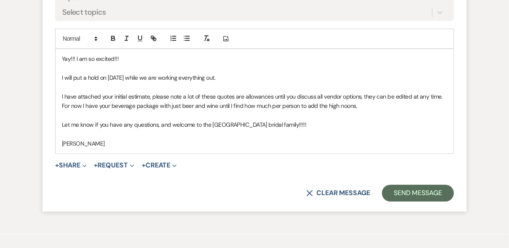
drag, startPoint x: 331, startPoint y: 128, endPoint x: 358, endPoint y: 161, distance: 43.0
click at [358, 148] on p "[PERSON_NAME]" at bounding box center [254, 143] width 385 height 9
drag, startPoint x: 359, startPoint y: 127, endPoint x: 326, endPoint y: 129, distance: 33.3
click at [326, 111] on p "I have attached your initial estimate, please note a lot of these quotes are al…" at bounding box center [254, 101] width 385 height 19
click at [379, 111] on p "I have attached your initial estimate, please note a lot of these quotes are al…" at bounding box center [254, 101] width 385 height 19
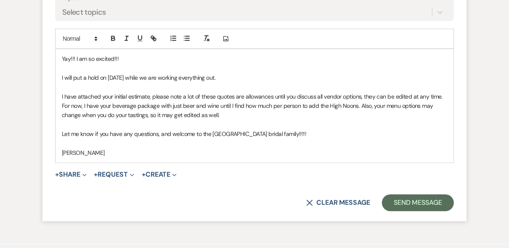
click at [232, 120] on p "I have attached your initial estimate, please note a lot of these quotes are al…" at bounding box center [254, 106] width 385 height 28
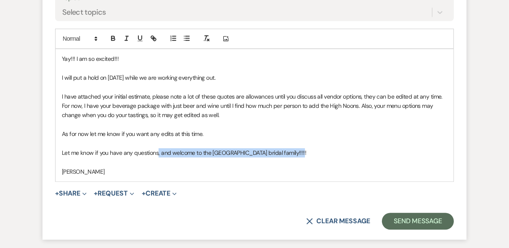
drag, startPoint x: 321, startPoint y: 173, endPoint x: 157, endPoint y: 177, distance: 164.0
click at [157, 158] on p "Let me know if you have any questions, and welcome to the [GEOGRAPHIC_DATA] bri…" at bounding box center [254, 152] width 385 height 9
click at [230, 120] on p "I have attached your initial estimate, please note a lot of these quotes are al…" at bounding box center [254, 106] width 385 height 28
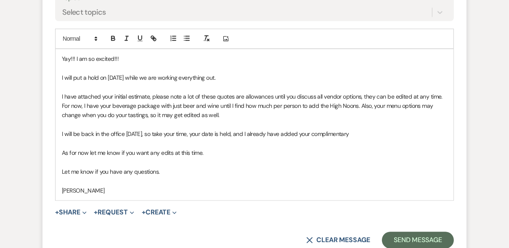
click at [374, 139] on p "I will be back in the office [DATE], so take your time, your date is held, and …" at bounding box center [254, 133] width 385 height 9
click at [214, 158] on p "As for now let me know if you want any edits at this time." at bounding box center [254, 152] width 385 height 9
click at [362, 115] on p "I have attached your initial estimate, please note a lot of these quotes are al…" at bounding box center [254, 106] width 385 height 28
click at [227, 158] on p "As for now let me know if you want any edits at this time." at bounding box center [254, 152] width 385 height 9
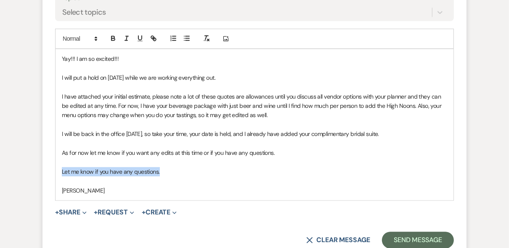
drag, startPoint x: 161, startPoint y: 193, endPoint x: 56, endPoint y: 190, distance: 104.7
click at [57, 190] on div "Yay!!! I am so excited!!! I will put a hold on [DATE] while we are working ever…" at bounding box center [254, 124] width 398 height 151
click at [61, 201] on div "Yay!!! I am so excited!!! I will put a hold on [DATE] while we are working ever…" at bounding box center [254, 124] width 398 height 151
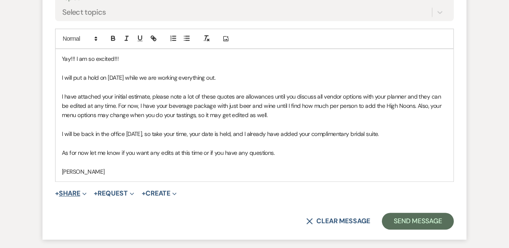
click at [73, 197] on button "+ Share Expand" at bounding box center [71, 193] width 32 height 7
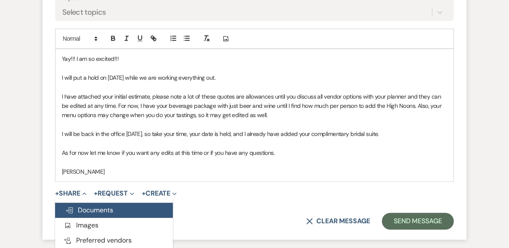
click at [78, 215] on span "Doc Upload Documents" at bounding box center [89, 210] width 48 height 9
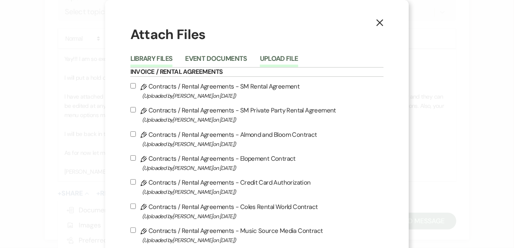
click at [283, 62] on button "Upload File" at bounding box center [279, 61] width 38 height 12
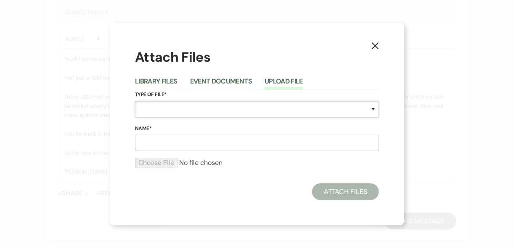
click at [177, 108] on select "Special Event Insurance Vendor Certificate of Insurance Contracts / Rental Agre…" at bounding box center [257, 109] width 244 height 16
click at [157, 143] on input "Name*" at bounding box center [257, 143] width 244 height 16
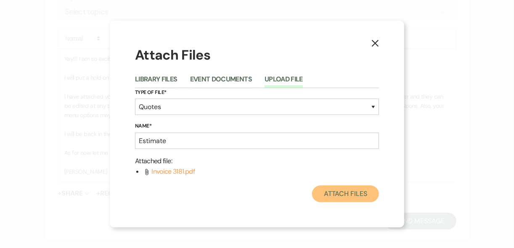
click at [354, 198] on button "Attach Files" at bounding box center [345, 194] width 67 height 17
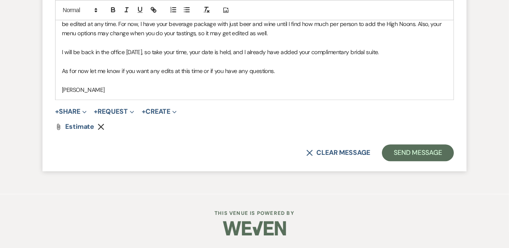
scroll to position [1496, 0]
click at [402, 161] on button "Send Message" at bounding box center [418, 153] width 72 height 17
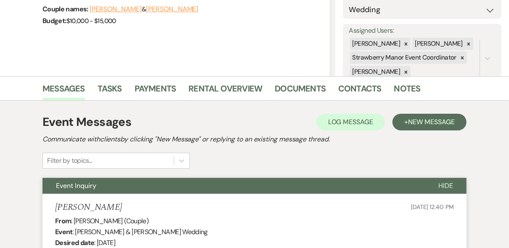
scroll to position [0, 0]
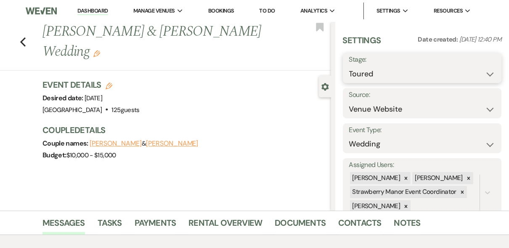
click at [483, 75] on select "Inquiry Follow Up Tour Requested Tour Confirmed Toured Proposal Sent Booked Lost" at bounding box center [422, 74] width 146 height 16
click at [349, 66] on select "Inquiry Follow Up Tour Requested Tour Confirmed Toured Proposal Sent Booked Lost" at bounding box center [422, 74] width 146 height 16
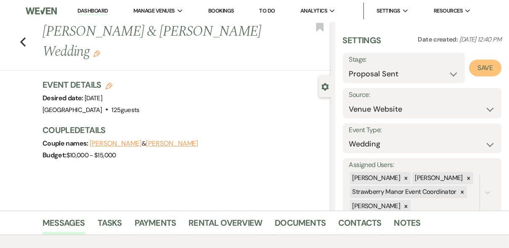
click at [478, 72] on button "Save" at bounding box center [485, 68] width 32 height 17
drag, startPoint x: 95, startPoint y: 10, endPoint x: 108, endPoint y: 18, distance: 14.6
click at [95, 10] on link "Dashboard" at bounding box center [92, 11] width 30 height 8
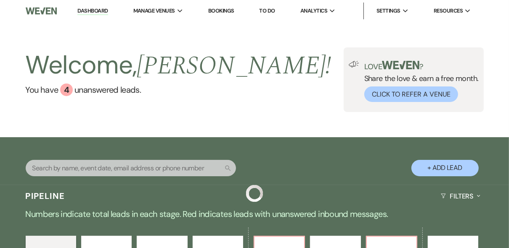
drag, startPoint x: 242, startPoint y: 97, endPoint x: 276, endPoint y: 95, distance: 34.1
click at [245, 97] on div "Welcome, [PERSON_NAME] ! You have 4 unanswered lead s . Love ? Share the love &…" at bounding box center [254, 80] width 509 height 65
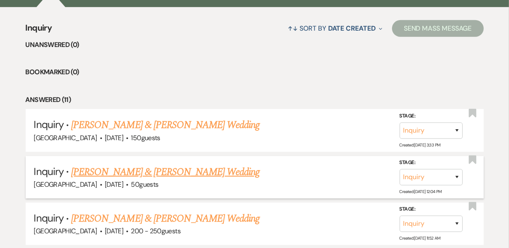
scroll to position [168, 0]
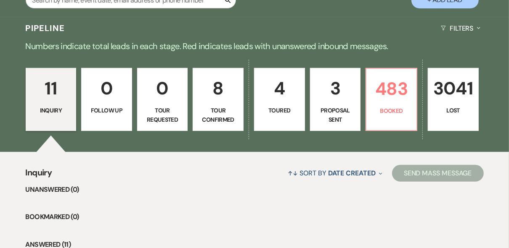
click at [206, 106] on p "Tour Confirmed" at bounding box center [218, 115] width 40 height 19
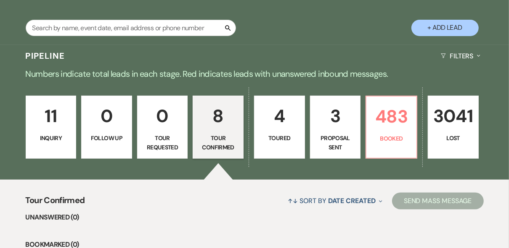
scroll to position [67, 0]
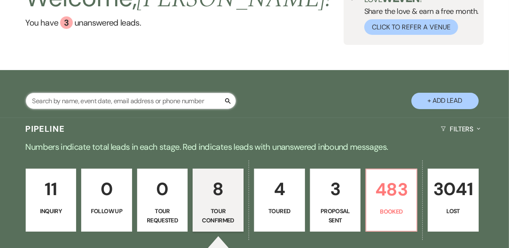
click at [51, 101] on input "text" at bounding box center [131, 101] width 210 height 16
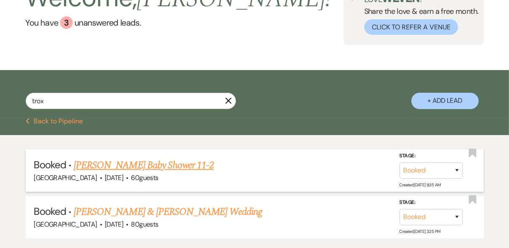
click at [178, 166] on link "[PERSON_NAME] Baby Shower 11-2" at bounding box center [144, 165] width 140 height 15
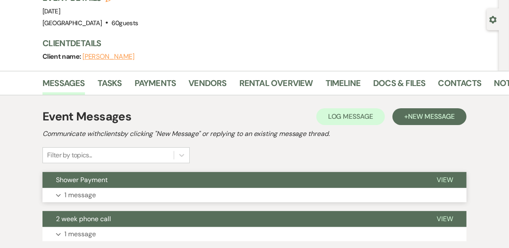
click at [445, 180] on span "View" at bounding box center [444, 180] width 16 height 9
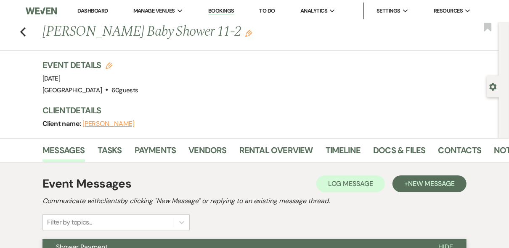
click at [98, 11] on link "Dashboard" at bounding box center [92, 10] width 30 height 7
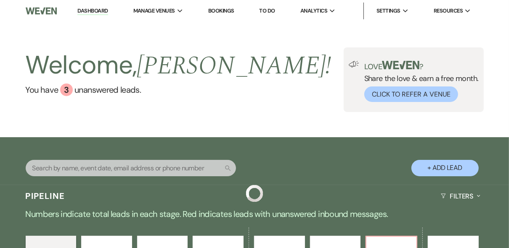
drag, startPoint x: 314, startPoint y: 88, endPoint x: 319, endPoint y: 105, distance: 17.8
click at [314, 89] on div "Welcome, [PERSON_NAME] ! You have 3 unanswered lead s . Love ? Share the love &…" at bounding box center [254, 80] width 509 height 65
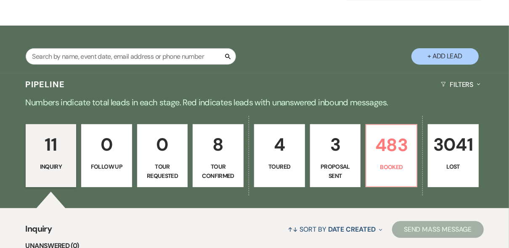
scroll to position [135, 0]
